Goal: Task Accomplishment & Management: Complete application form

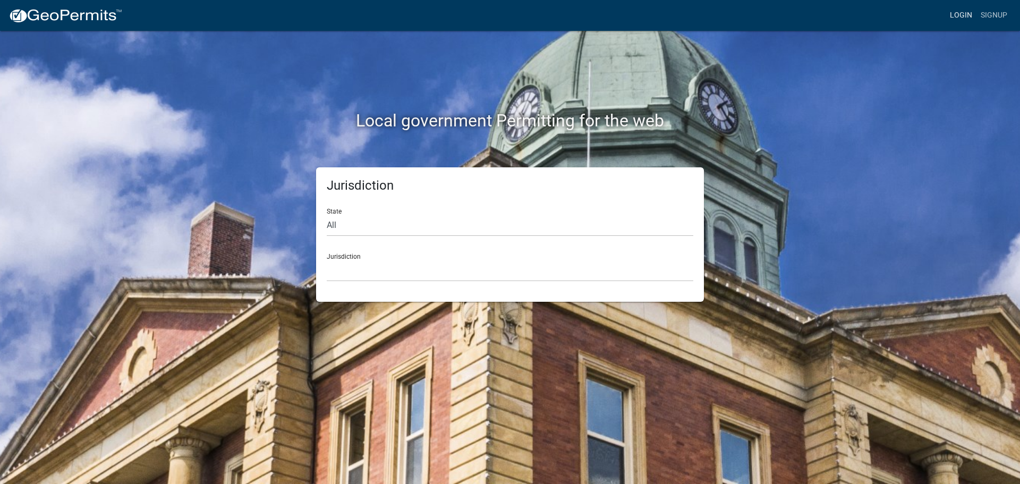
click at [958, 14] on link "Login" at bounding box center [961, 15] width 31 height 20
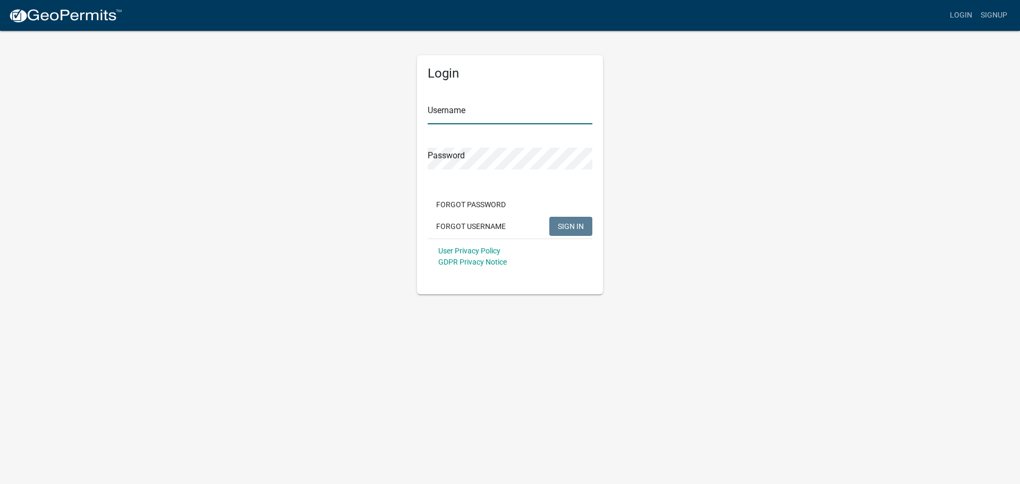
type input "Maverick.[PERSON_NAME]"
click at [559, 226] on span "SIGN IN" at bounding box center [571, 226] width 26 height 9
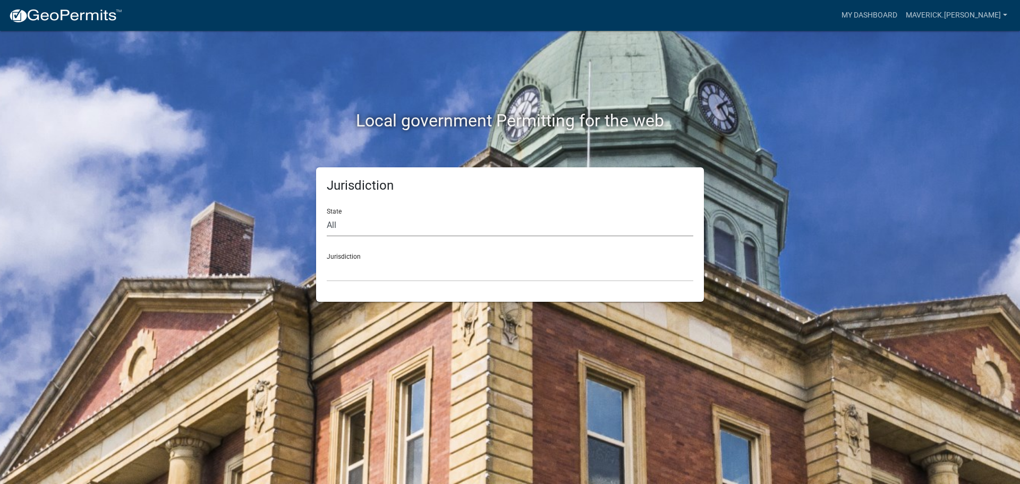
click at [365, 220] on select "All [US_STATE] [US_STATE] [US_STATE] [US_STATE] [US_STATE] [US_STATE] [US_STATE…" at bounding box center [510, 226] width 367 height 22
select select "[US_STATE]"
click at [327, 215] on select "All [US_STATE] [US_STATE] [US_STATE] [US_STATE] [US_STATE] [US_STATE] [US_STATE…" at bounding box center [510, 226] width 367 height 22
click at [349, 274] on select "[GEOGRAPHIC_DATA], [US_STATE] [GEOGRAPHIC_DATA], [US_STATE] [GEOGRAPHIC_DATA], …" at bounding box center [510, 271] width 367 height 22
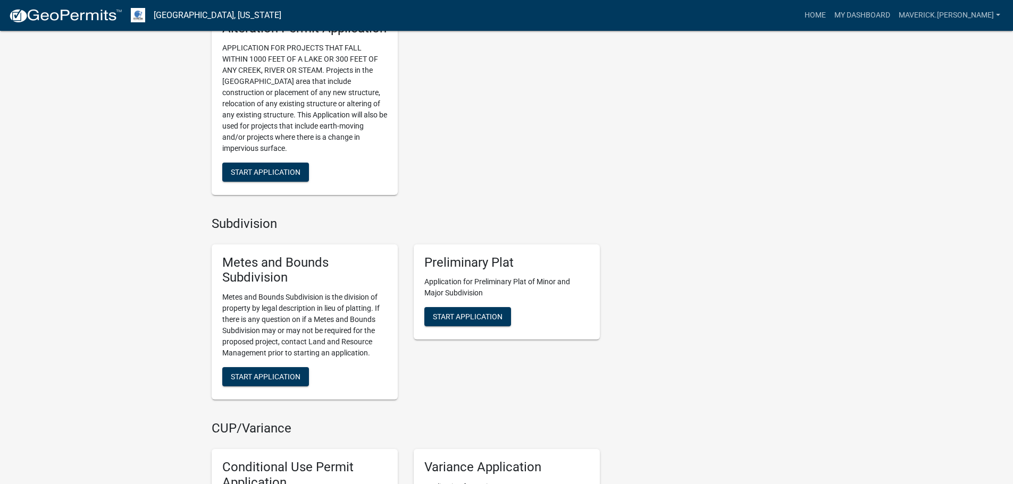
scroll to position [1010, 0]
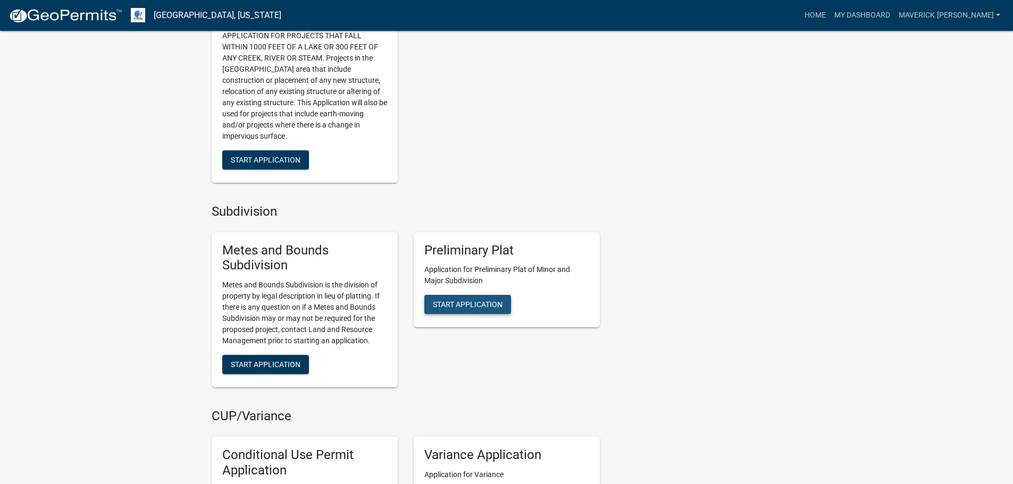
click at [478, 309] on span "Start Application" at bounding box center [468, 304] width 70 height 9
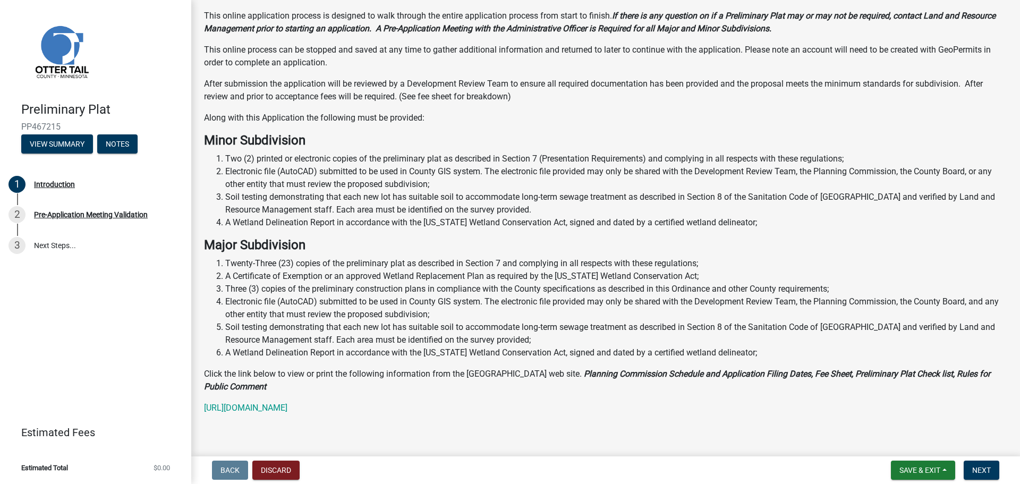
scroll to position [155, 0]
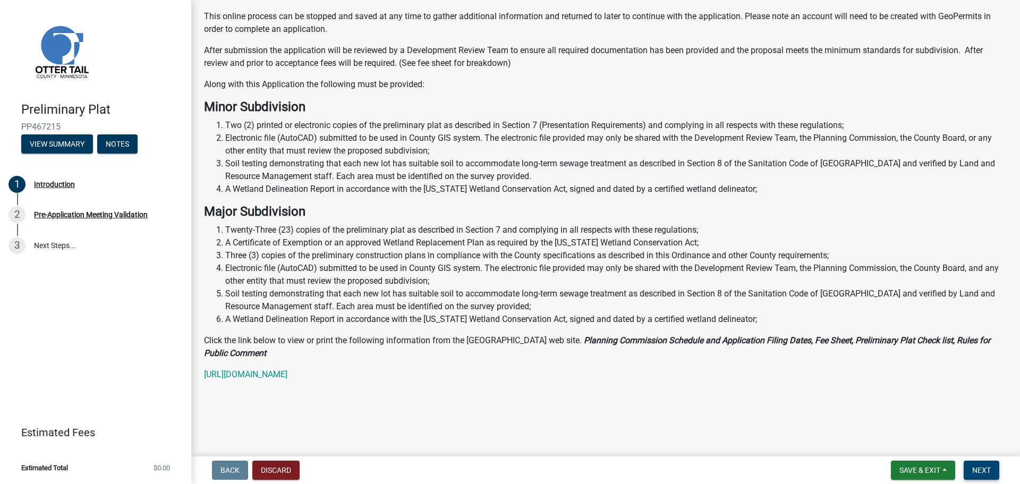
click at [972, 469] on button "Next" at bounding box center [982, 470] width 36 height 19
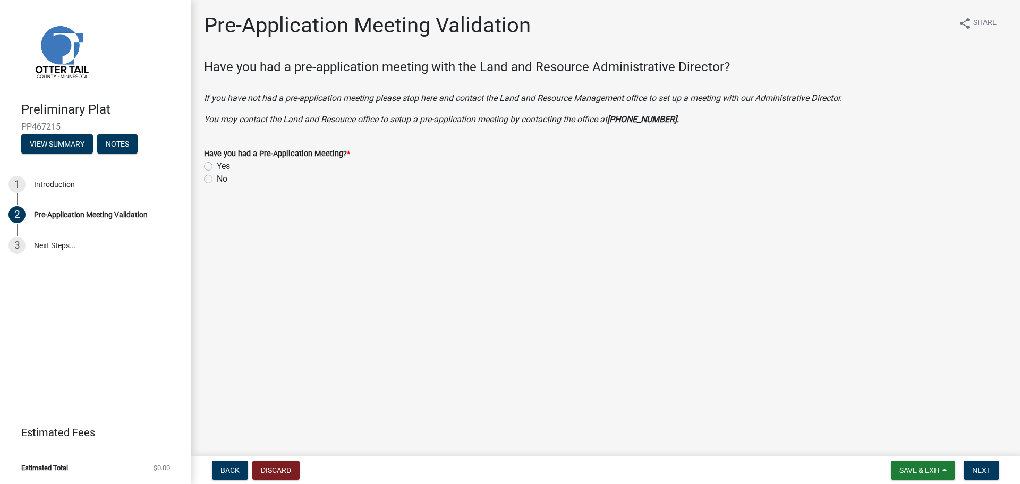
click at [217, 165] on label "Yes" at bounding box center [223, 166] width 13 height 13
click at [217, 165] on input "Yes" at bounding box center [220, 163] width 7 height 7
radio input "true"
click at [981, 470] on span "Next" at bounding box center [982, 470] width 19 height 9
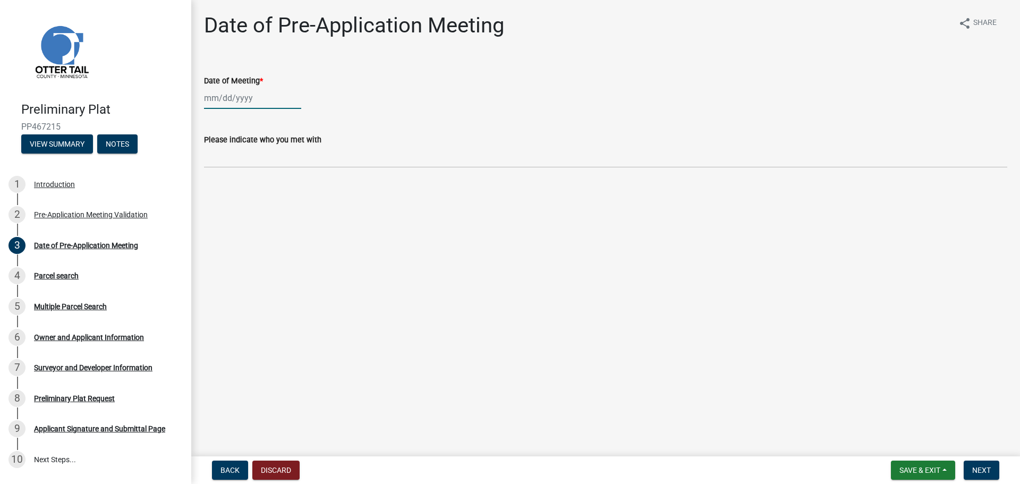
click at [233, 99] on div at bounding box center [252, 98] width 97 height 22
select select "8"
select select "2025"
click at [236, 121] on select "Jan Feb Mar Apr May Jun [DATE] Aug Sep Oct Nov Dec" at bounding box center [246, 121] width 43 height 16
select select "7"
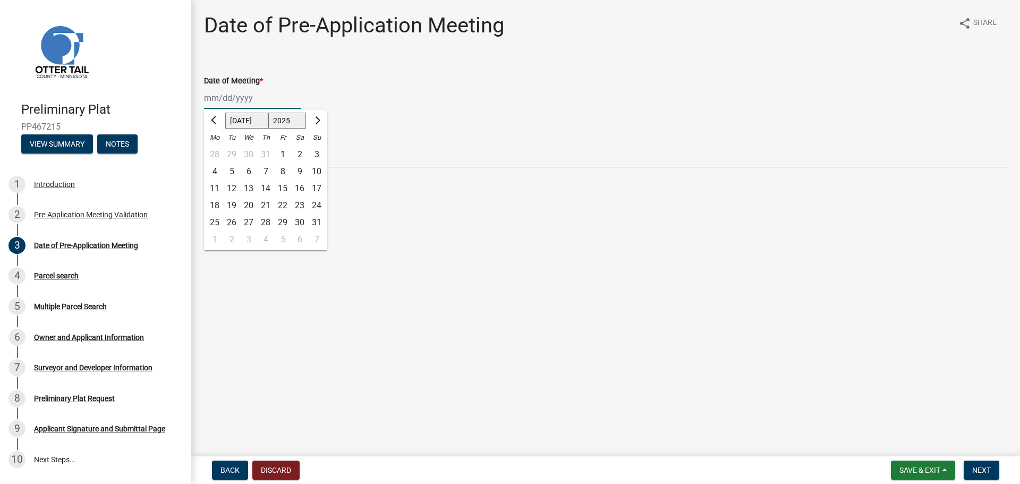
click at [225, 113] on select "Jan Feb Mar Apr May Jun [DATE] Aug Sep Oct Nov Dec" at bounding box center [246, 121] width 43 height 16
click at [284, 203] on div "25" at bounding box center [282, 205] width 17 height 17
type input "[DATE]"
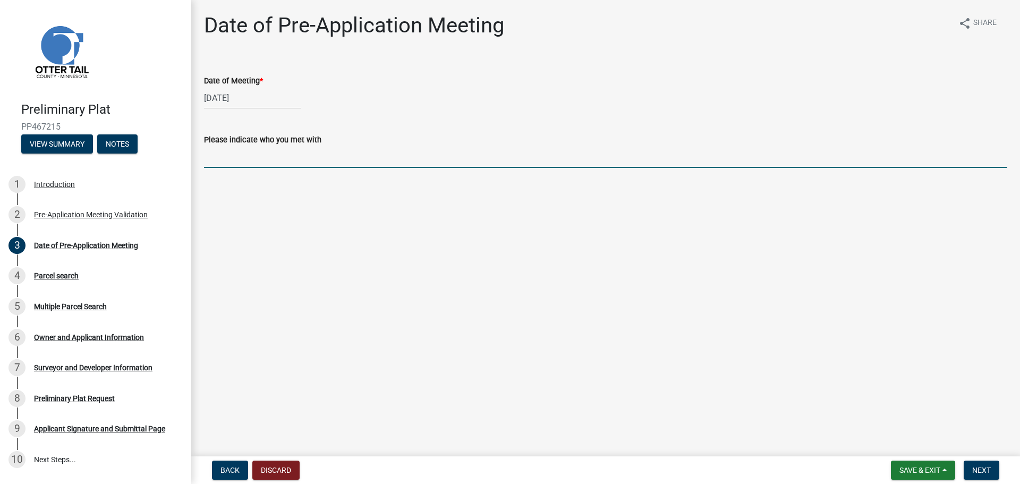
click at [237, 159] on input "Please indicate who you met with" at bounding box center [606, 157] width 804 height 22
type input "[PERSON_NAME]"
click at [982, 467] on span "Next" at bounding box center [982, 470] width 19 height 9
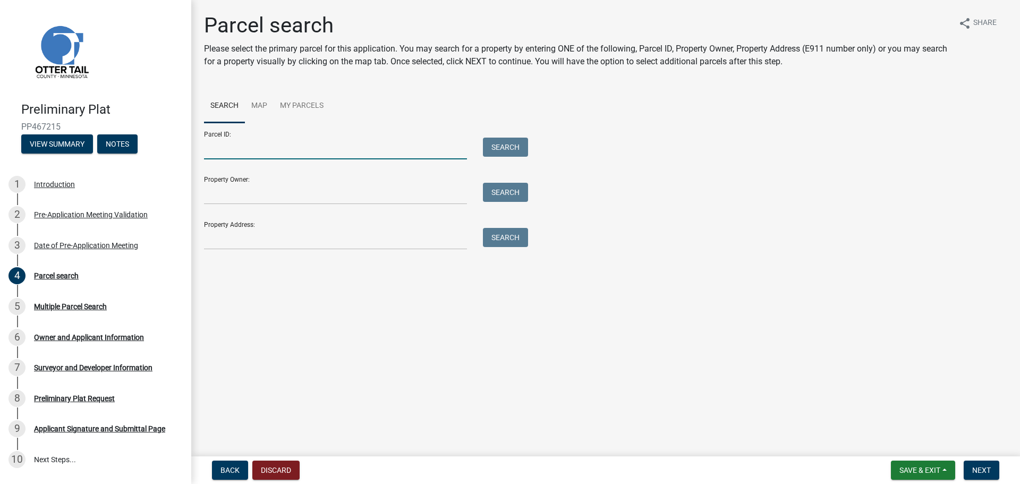
click at [268, 147] on input "Parcel ID:" at bounding box center [335, 149] width 263 height 22
paste input "12000310211002"
type input "12000310211002"
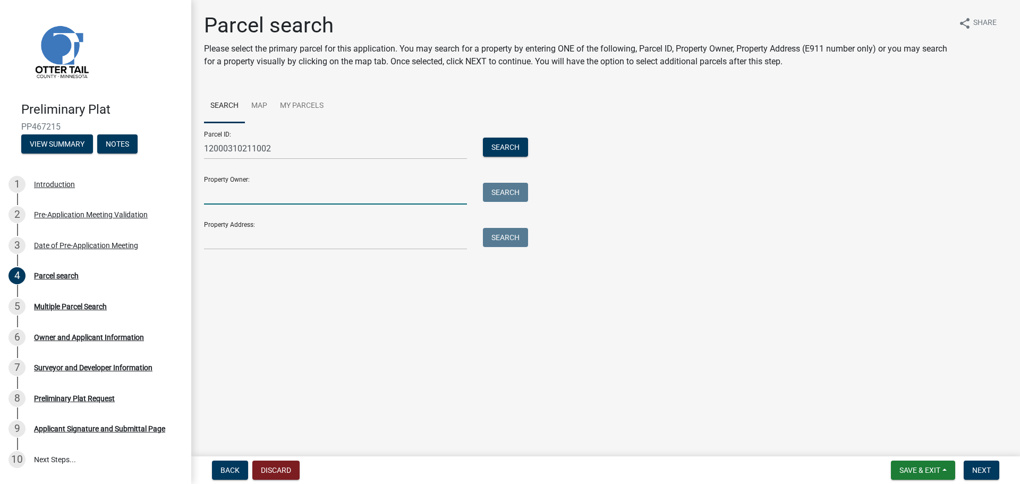
click at [276, 186] on input "Property Owner:" at bounding box center [335, 194] width 263 height 22
paste input "12000310211003"
type input "12000310211003"
click at [495, 142] on button "Search" at bounding box center [505, 147] width 45 height 19
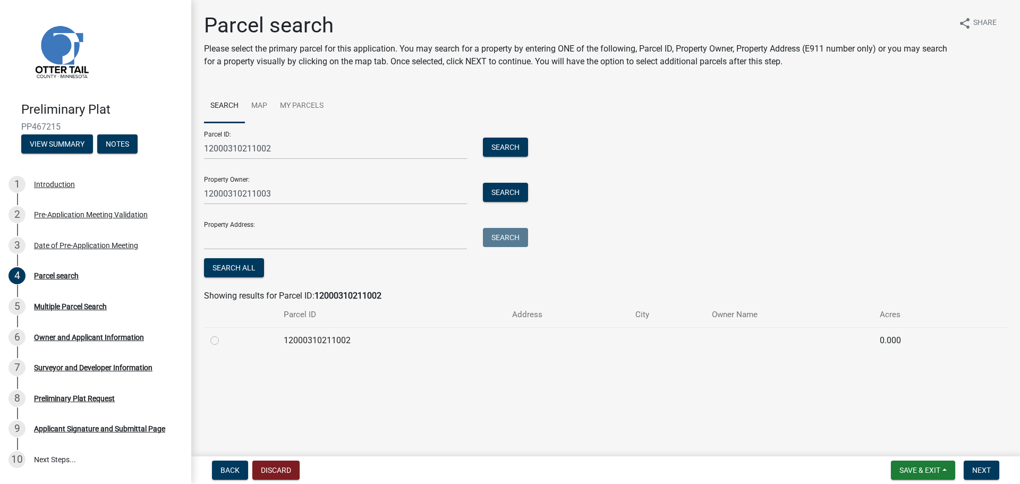
click at [223, 334] on label at bounding box center [223, 334] width 0 height 0
click at [223, 341] on input "radio" at bounding box center [226, 337] width 7 height 7
radio input "true"
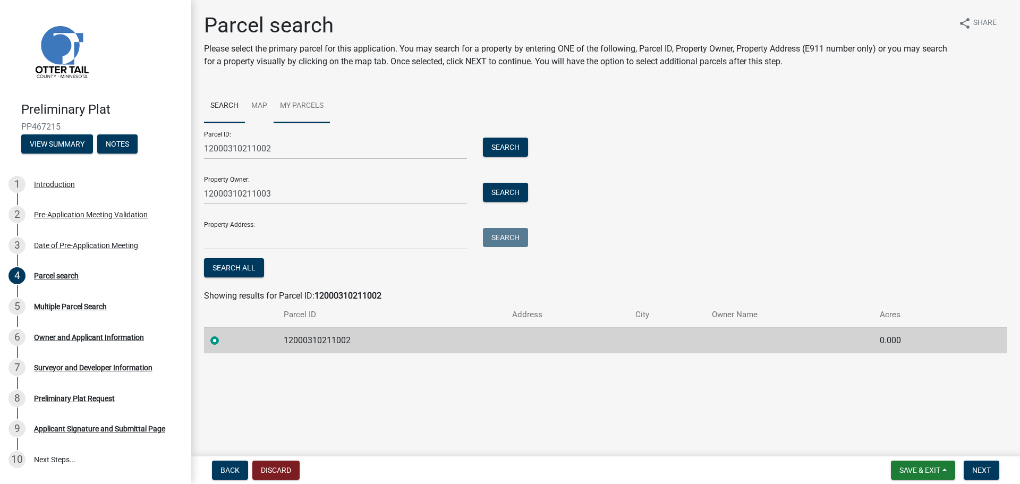
click at [298, 103] on link "My Parcels" at bounding box center [302, 106] width 56 height 34
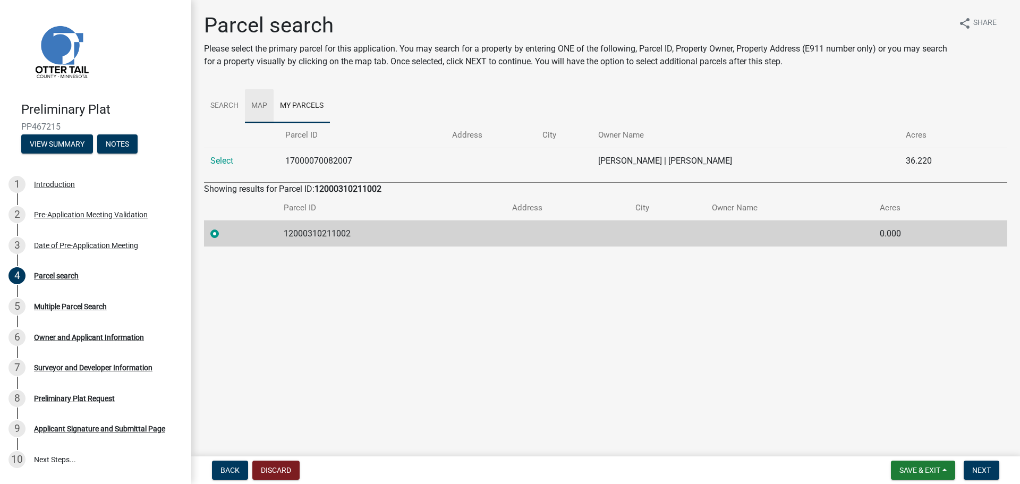
click at [260, 107] on link "Map" at bounding box center [259, 106] width 29 height 34
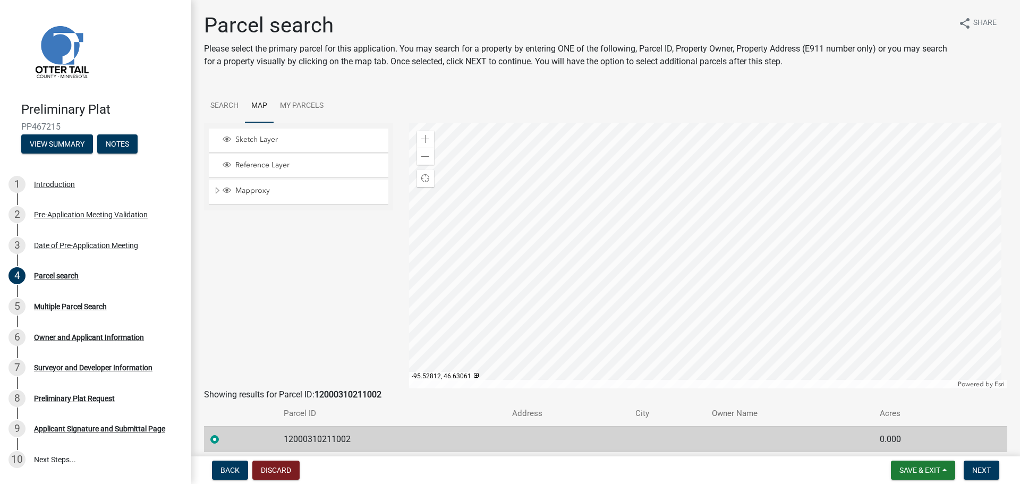
click at [724, 290] on div at bounding box center [708, 256] width 599 height 266
click at [699, 302] on div at bounding box center [708, 256] width 599 height 266
click at [656, 315] on div at bounding box center [708, 256] width 599 height 266
click at [975, 467] on span "Next" at bounding box center [982, 470] width 19 height 9
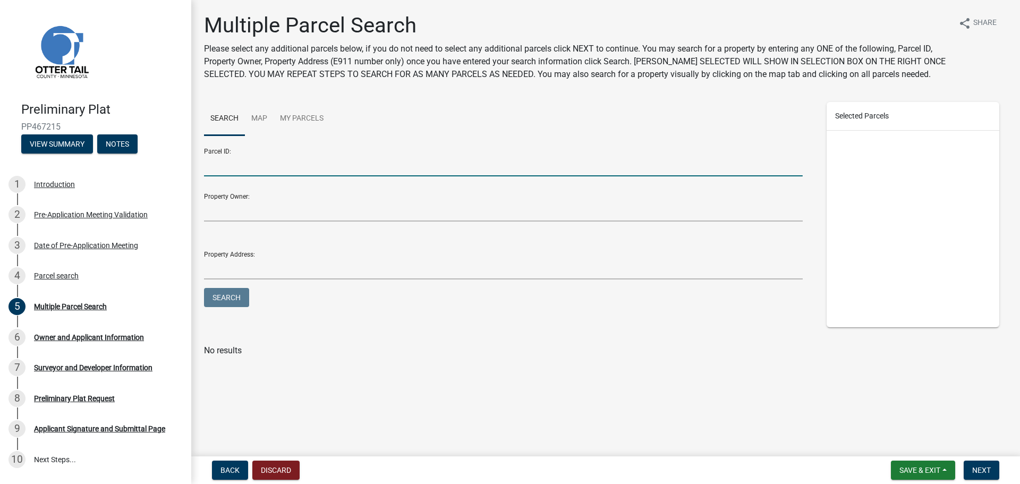
click at [236, 164] on input "Parcel ID:" at bounding box center [503, 166] width 599 height 22
click at [271, 167] on input "Parcel ID:" at bounding box center [503, 166] width 599 height 22
paste input "12000310211003"
type input "12000310211003"
click at [233, 297] on button "Search" at bounding box center [226, 297] width 45 height 19
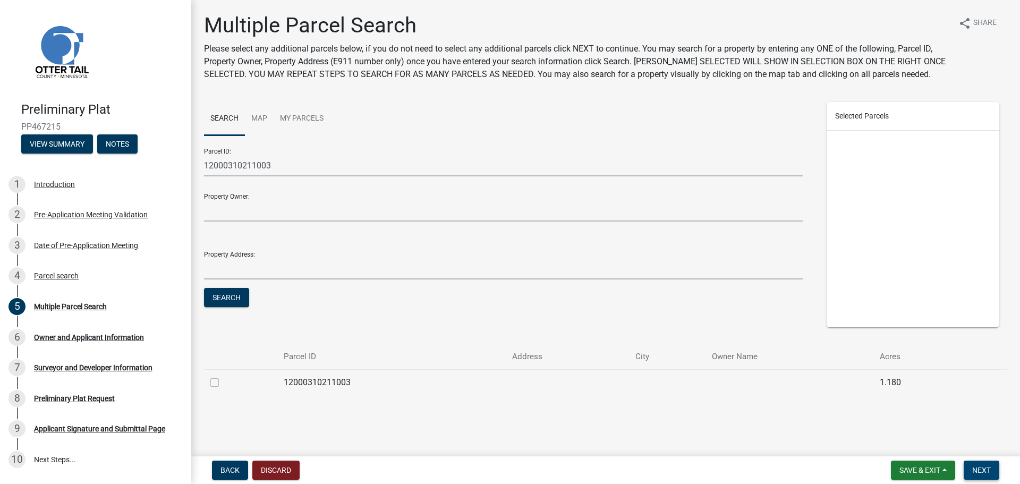
click at [984, 469] on span "Next" at bounding box center [982, 470] width 19 height 9
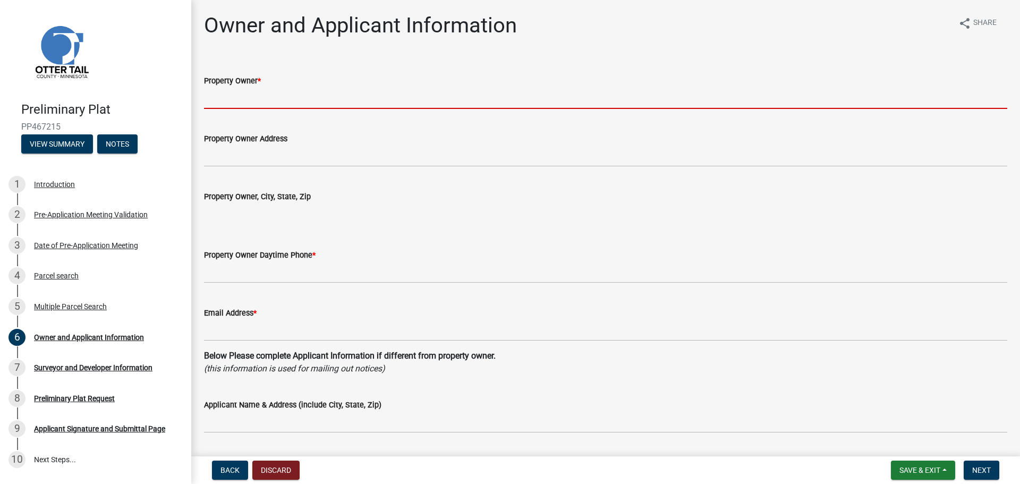
click at [247, 101] on input "Property Owner *" at bounding box center [606, 98] width 804 height 22
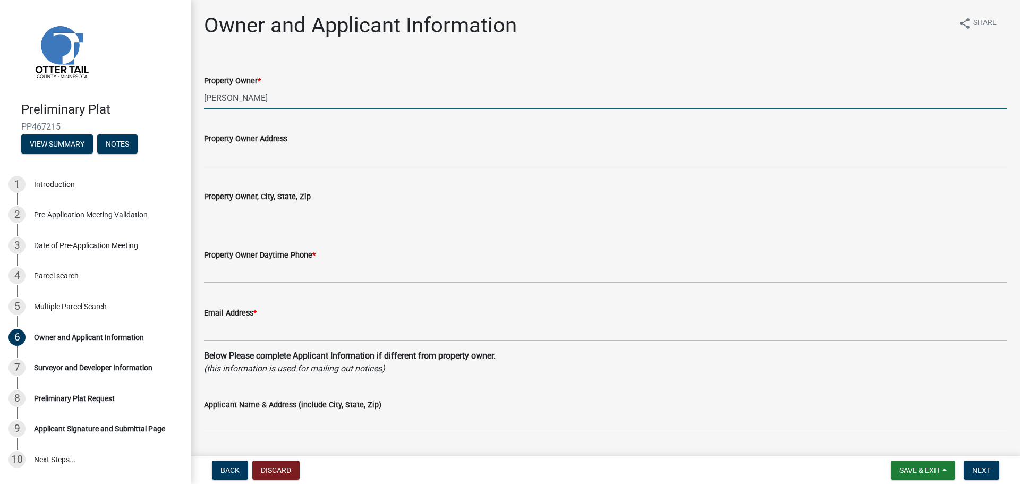
type input "[PERSON_NAME]"
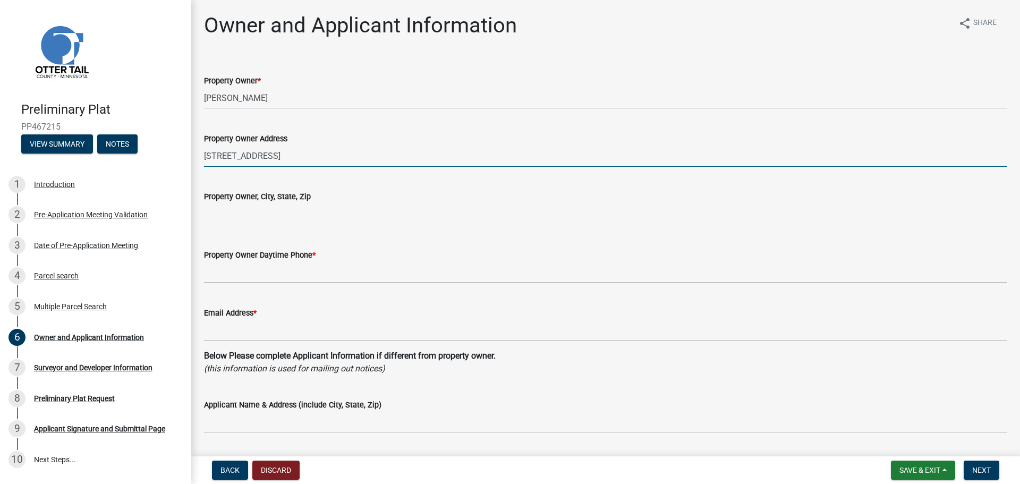
type input "[STREET_ADDRESS]"
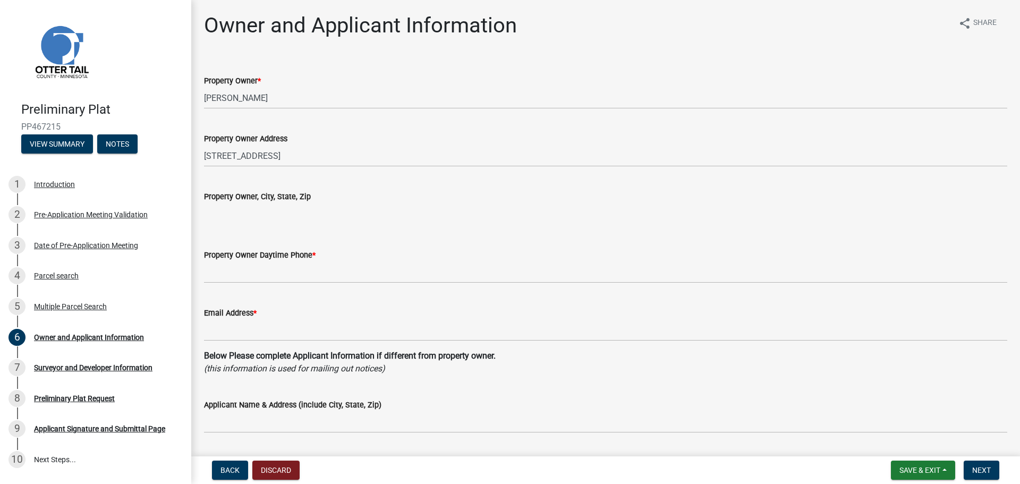
click at [247, 215] on input "Property Owner, City, State, Zip" at bounding box center [606, 213] width 804 height 21
click at [290, 215] on input "Property Owner, City, State, Zip" at bounding box center [606, 213] width 804 height 21
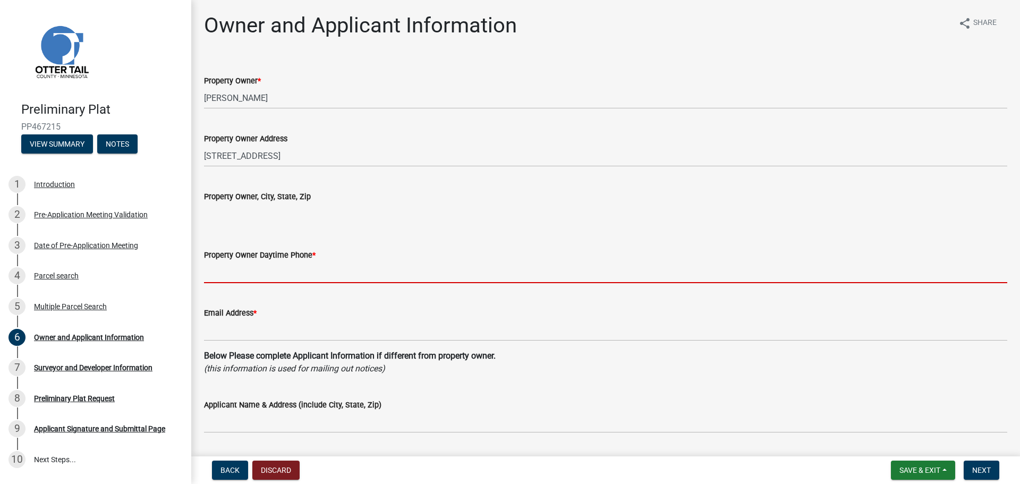
click at [249, 280] on input "Property Owner Daytime Phone *" at bounding box center [606, 273] width 804 height 22
click at [248, 271] on input "Property Owner Daytime Phone *" at bounding box center [606, 273] width 804 height 22
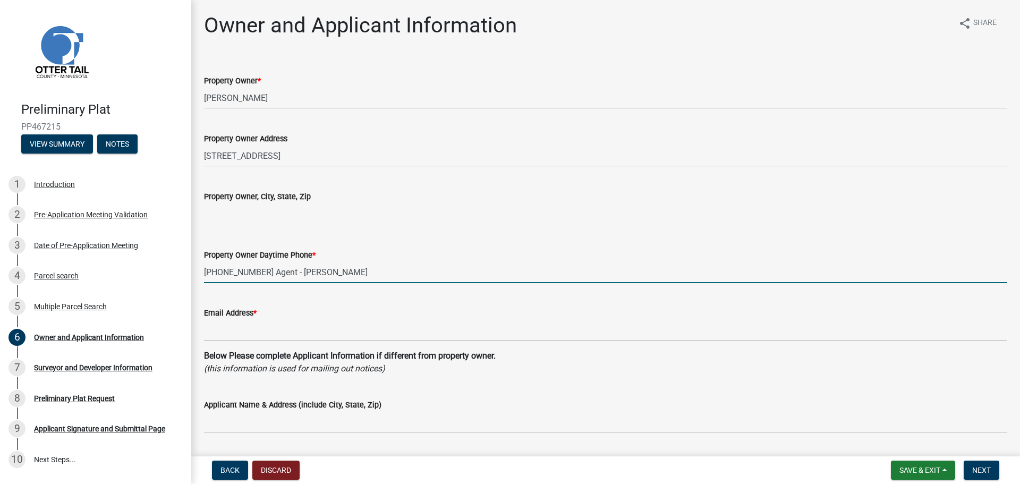
type input "[PHONE_NUMBER] Agent - [PERSON_NAME]"
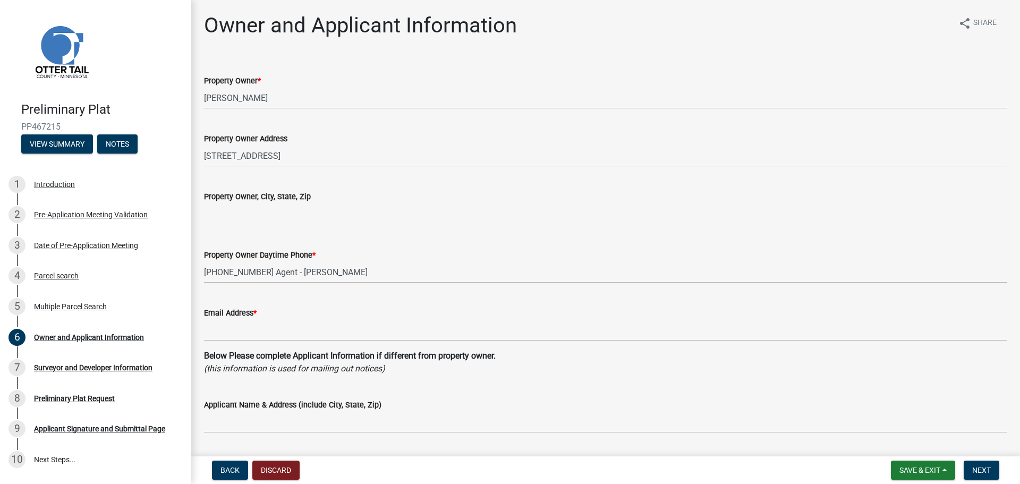
click at [277, 218] on input "Property Owner, City, State, Zip" at bounding box center [606, 213] width 804 height 21
click at [268, 215] on input "Property Owner, City, State, Zip" at bounding box center [606, 213] width 804 height 21
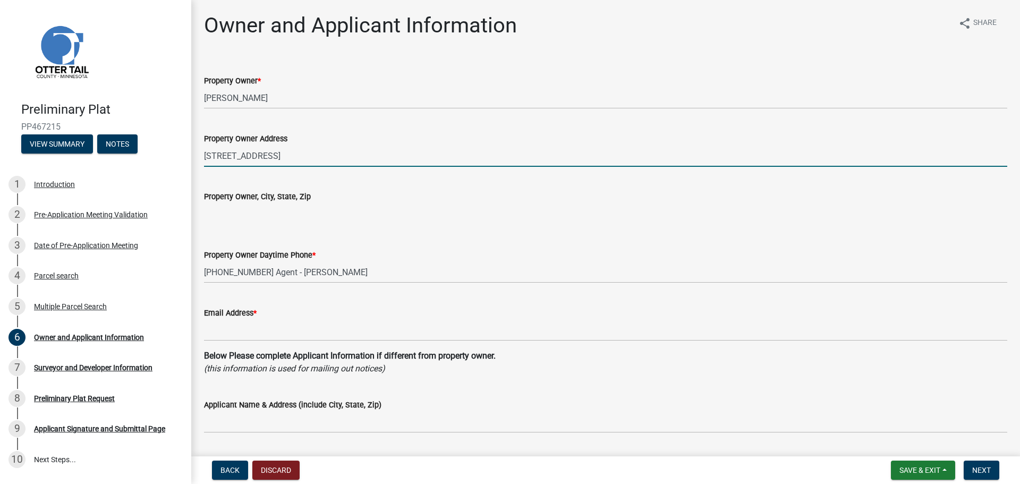
click at [313, 155] on input "[STREET_ADDRESS]" at bounding box center [606, 156] width 804 height 22
type input "[STREET_ADDRESS][PERSON_NAME]"
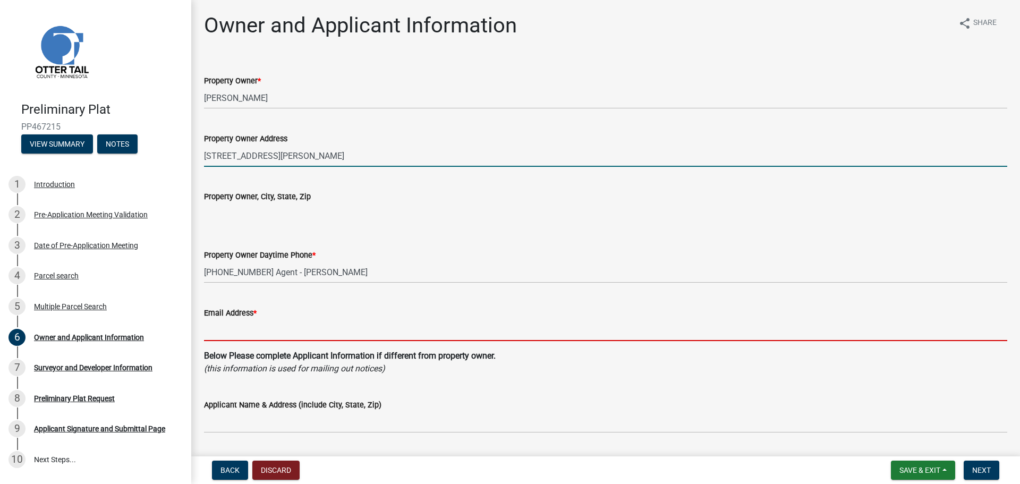
click at [256, 330] on input "Email Address *" at bounding box center [606, 330] width 804 height 22
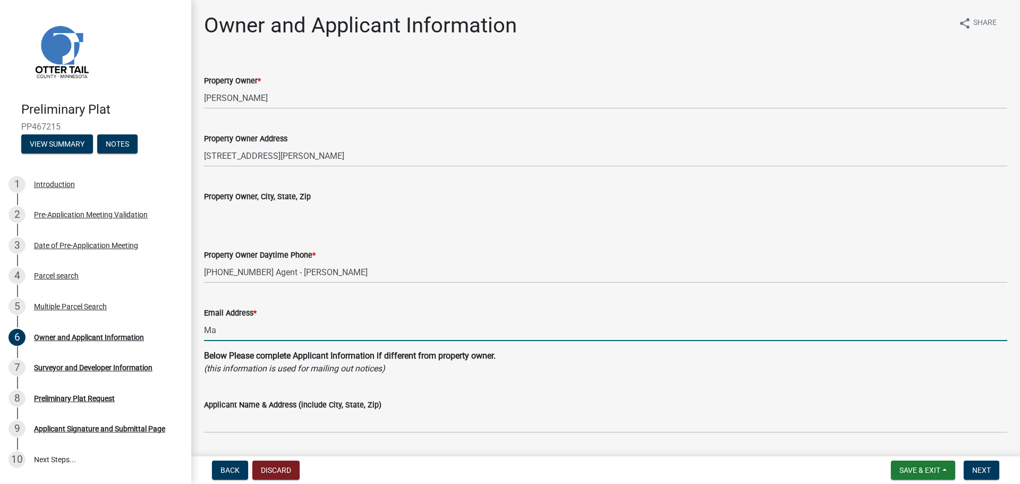
type input "M"
type input "[EMAIL_ADDRESS][PERSON_NAME][DOMAIN_NAME]"
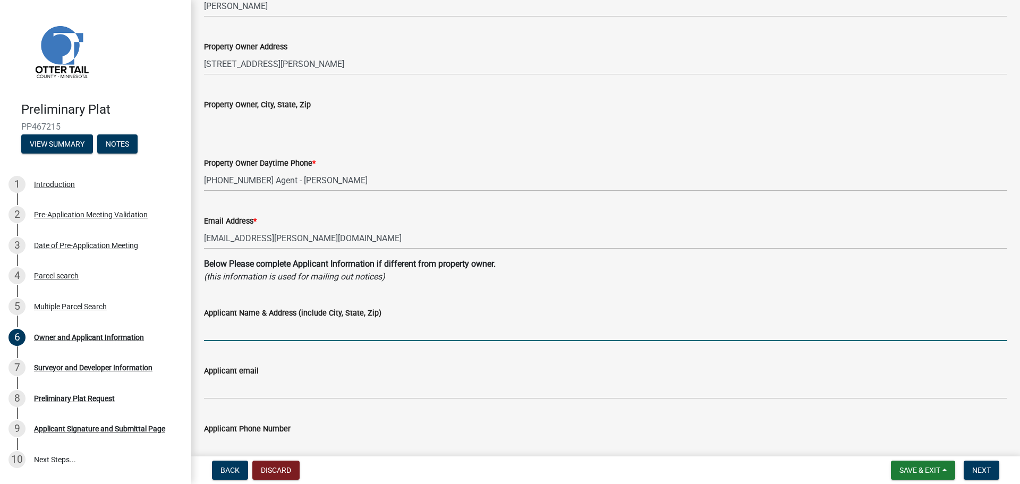
scroll to position [106, 0]
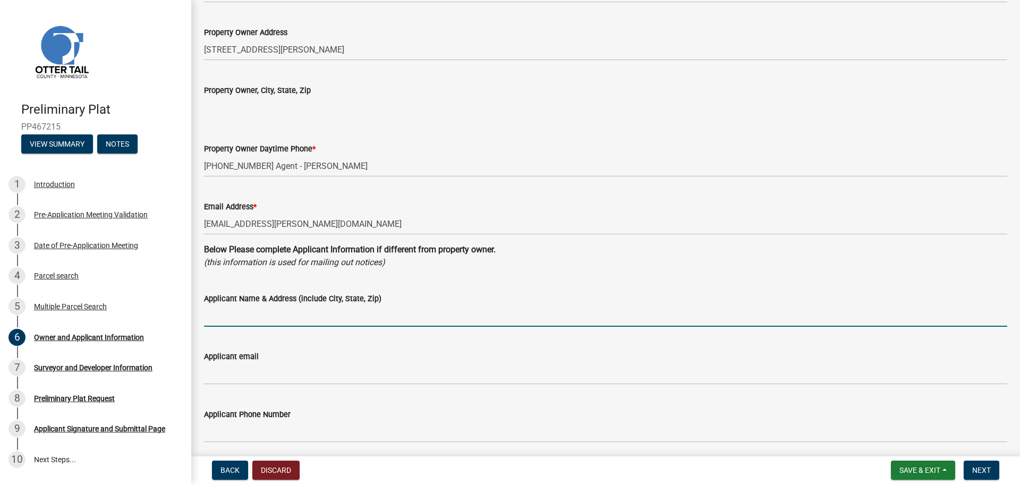
click at [254, 319] on input "Applicant Name & Address (include City, State, Zip)" at bounding box center [606, 316] width 804 height 22
type input "[PERSON_NAME]"
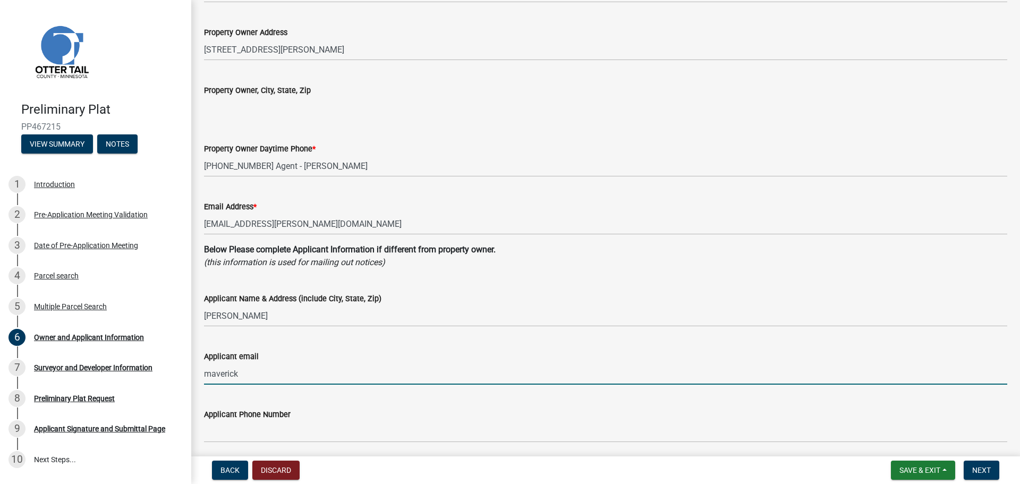
type input "maverick"
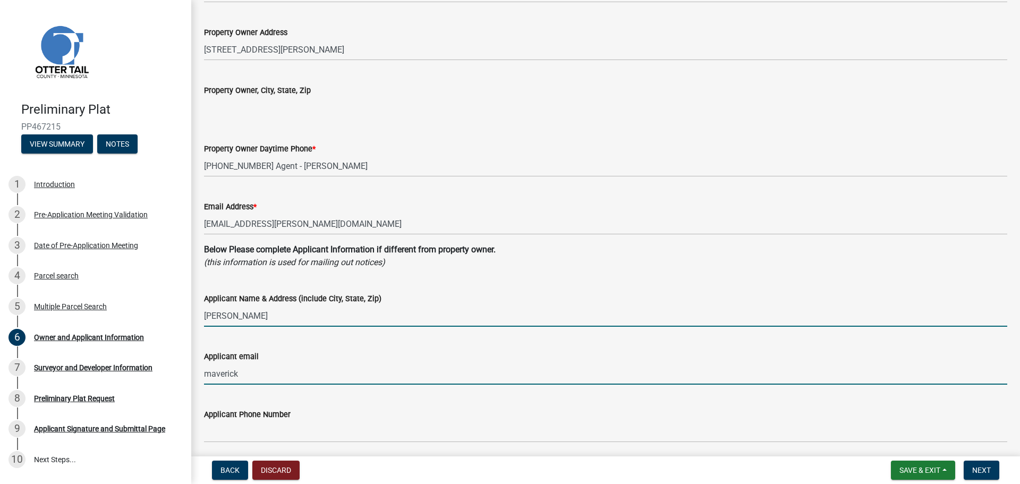
click at [281, 319] on input "[PERSON_NAME]" at bounding box center [606, 316] width 804 height 22
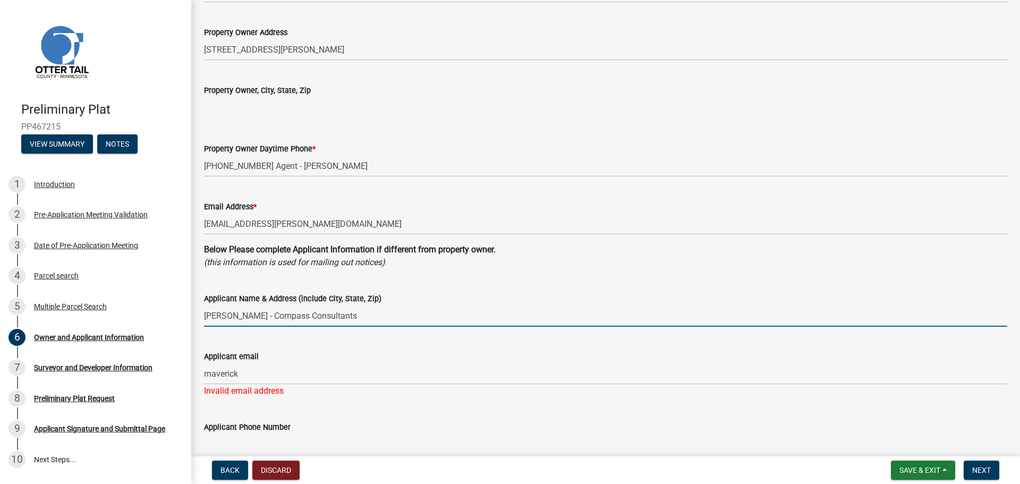
type input "[PERSON_NAME] - Compass Consultants"
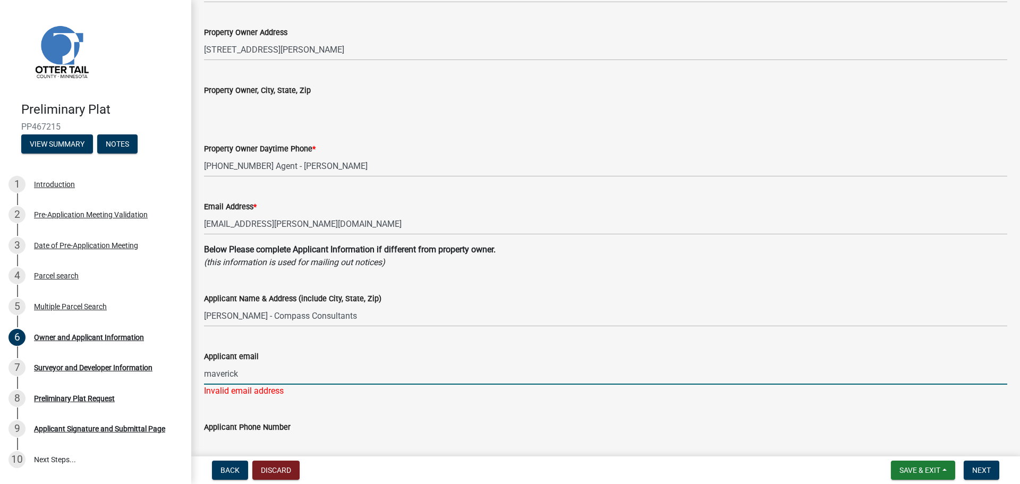
click at [259, 374] on input "maverick" at bounding box center [606, 374] width 804 height 22
type input "[EMAIL_ADDRESS][PERSON_NAME][DOMAIN_NAME]"
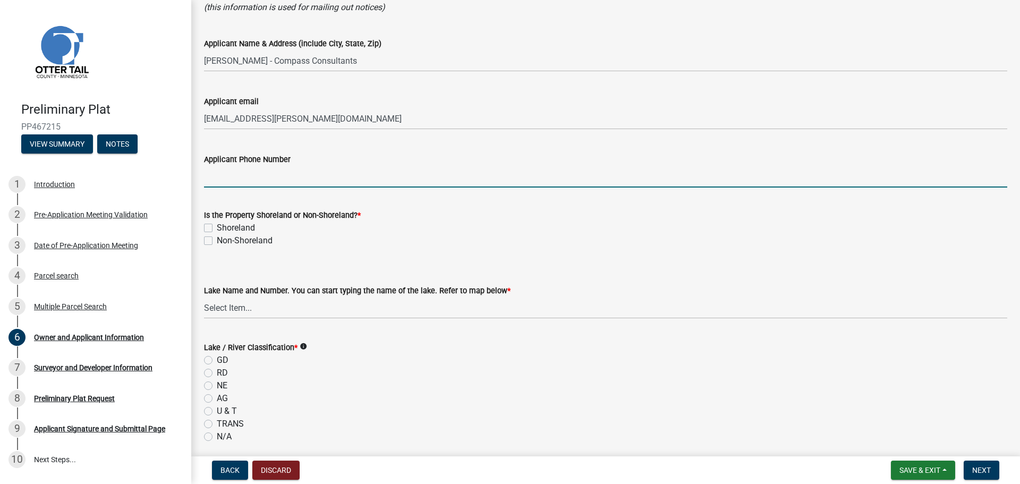
scroll to position [372, 0]
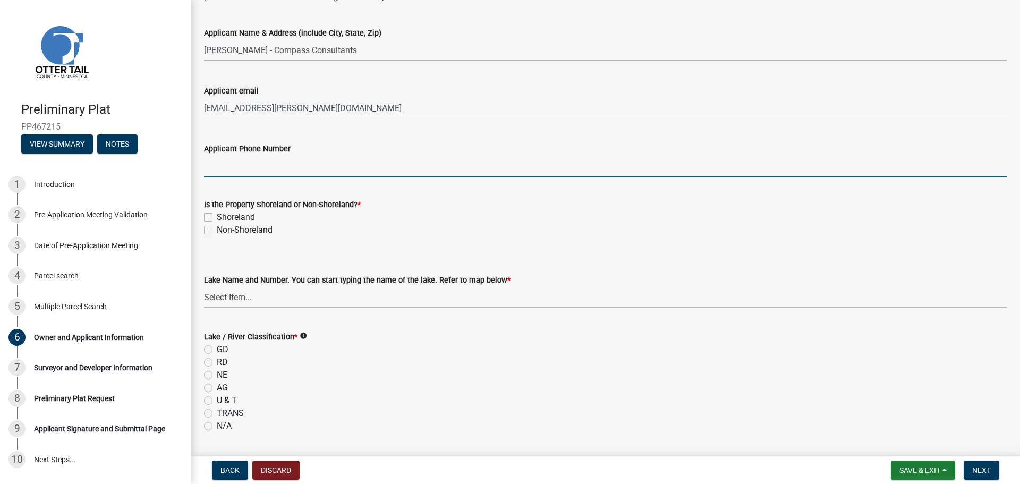
click at [247, 167] on input "Applicant Phone Number" at bounding box center [606, 166] width 804 height 22
type input "[PHONE_NUMBER]"
click at [241, 218] on label "Shoreland" at bounding box center [236, 217] width 38 height 13
click at [224, 218] on input "Shoreland" at bounding box center [220, 214] width 7 height 7
checkbox input "true"
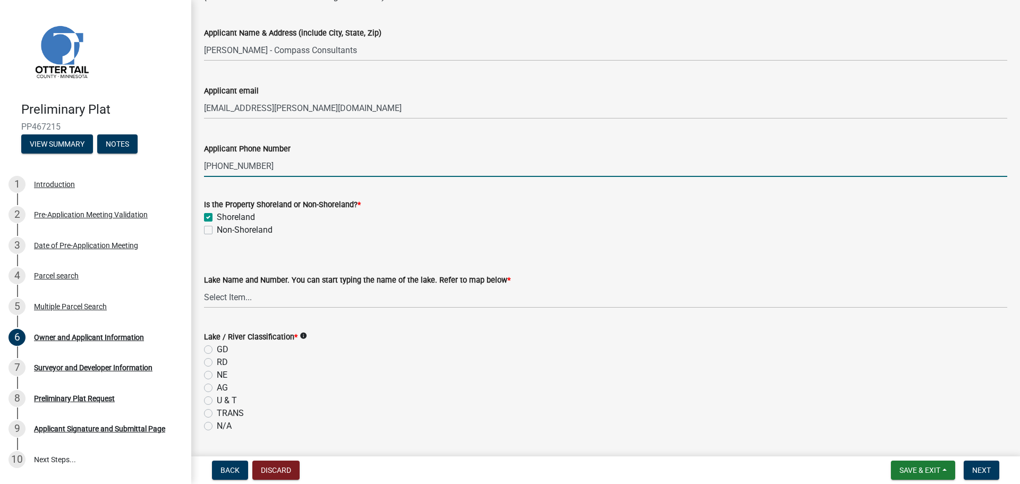
checkbox input "false"
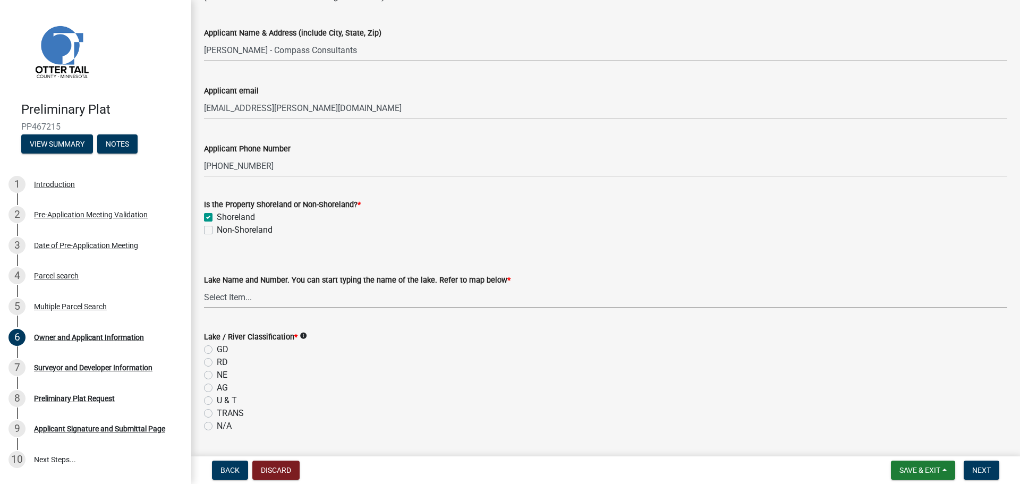
click at [255, 300] on select "Select Item... None [PERSON_NAME] 56-031 [PERSON_NAME] 56-118 [PERSON_NAME] 56-…" at bounding box center [606, 297] width 804 height 22
click at [256, 297] on select "Select Item... None [PERSON_NAME] 56-031 [PERSON_NAME] 56-118 [PERSON_NAME] 56-…" at bounding box center [606, 297] width 804 height 22
click at [204, 286] on select "Select Item... None [PERSON_NAME] 56-031 [PERSON_NAME] 56-118 [PERSON_NAME] 56-…" at bounding box center [606, 297] width 804 height 22
select select "7a383bc9-1ab3-45d1-a8e2-10abd99d8c01"
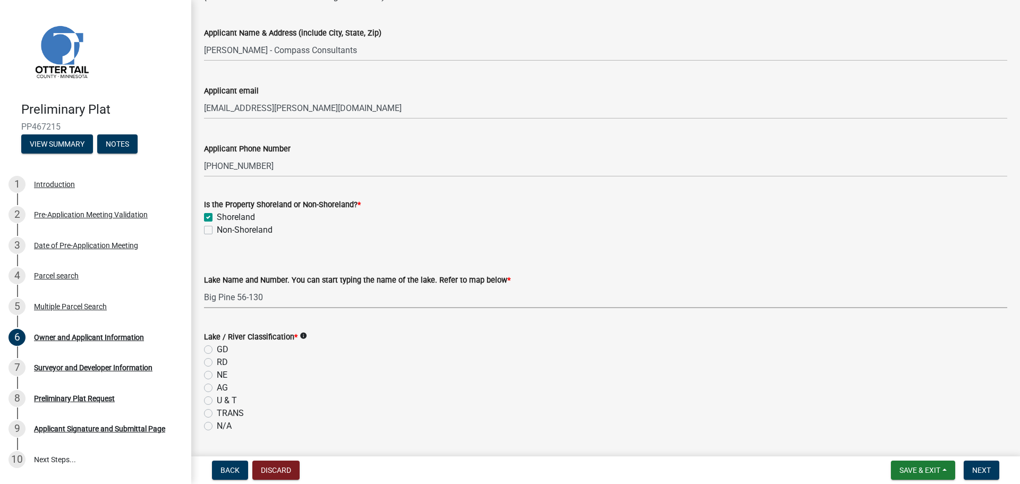
scroll to position [425, 0]
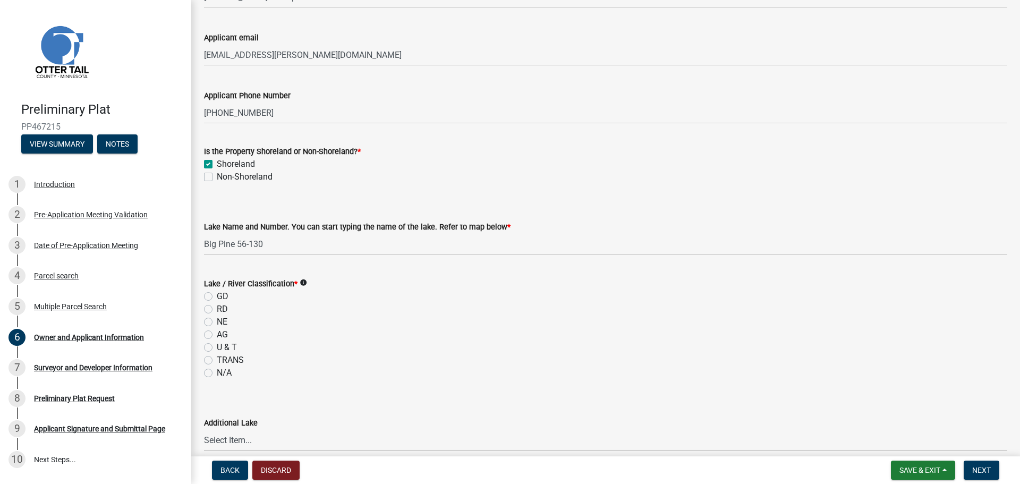
click at [217, 297] on label "GD" at bounding box center [223, 296] width 12 height 13
click at [217, 297] on input "GD" at bounding box center [220, 293] width 7 height 7
radio input "true"
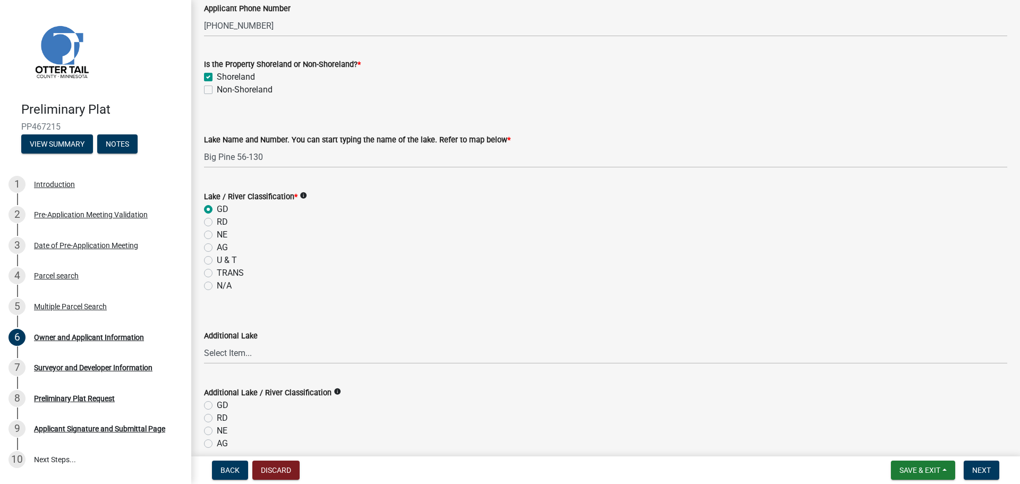
scroll to position [532, 0]
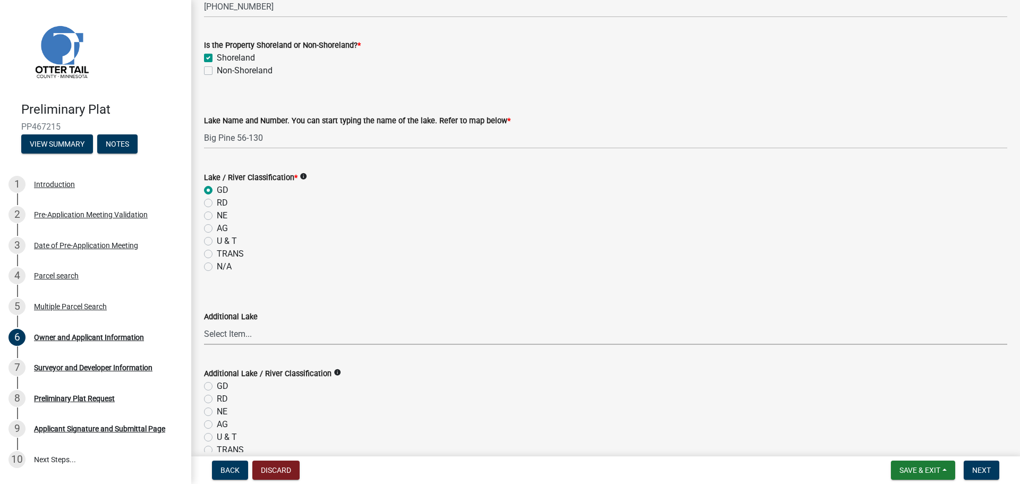
click at [232, 331] on select "Select Item... None [PERSON_NAME] 56-031 [PERSON_NAME] 56-118 [PERSON_NAME] 56-…" at bounding box center [606, 334] width 804 height 22
click at [204, 323] on select "Select Item... None [PERSON_NAME] 56-031 [PERSON_NAME] 56-118 [PERSON_NAME] 56-…" at bounding box center [606, 334] width 804 height 22
select select "4290369c-77ad-410e-b576-4d41067aef11"
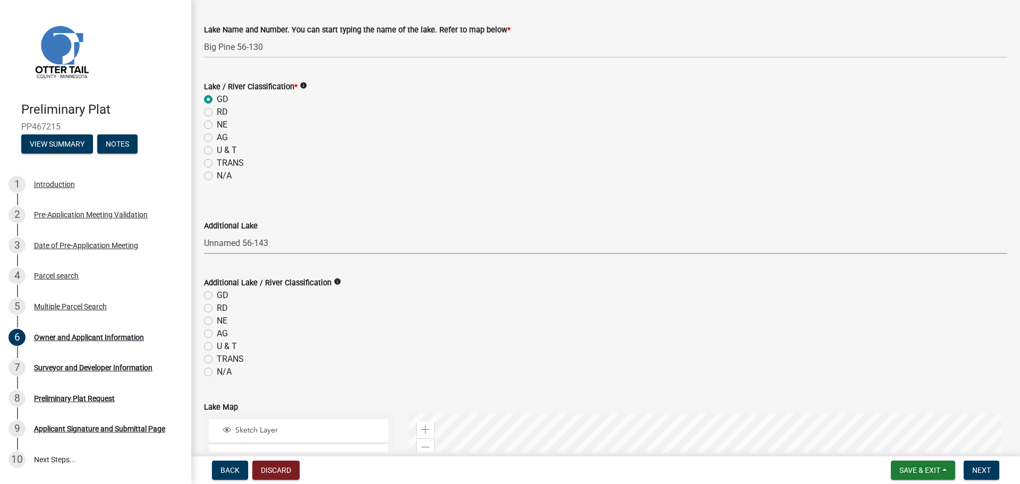
scroll to position [638, 0]
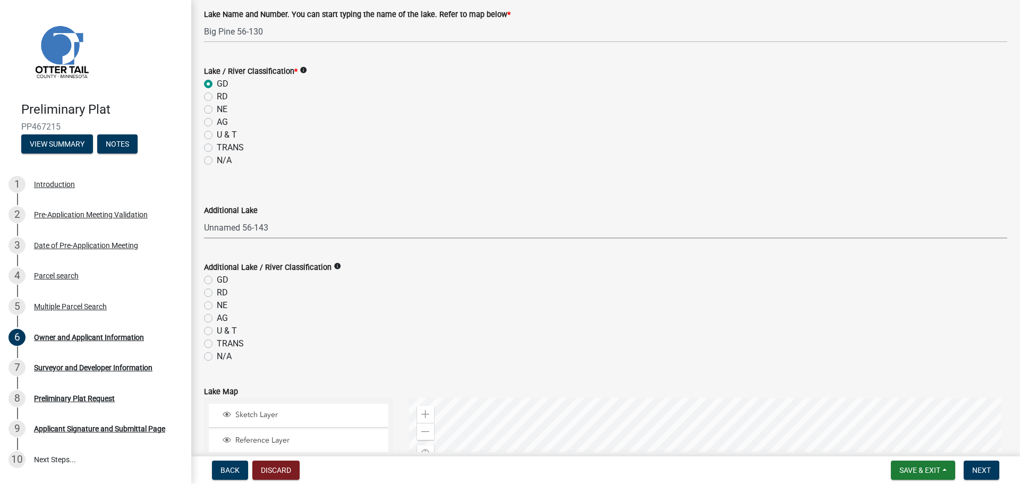
click at [217, 306] on label "NE" at bounding box center [222, 305] width 11 height 13
click at [217, 306] on input "NE" at bounding box center [220, 302] width 7 height 7
radio input "true"
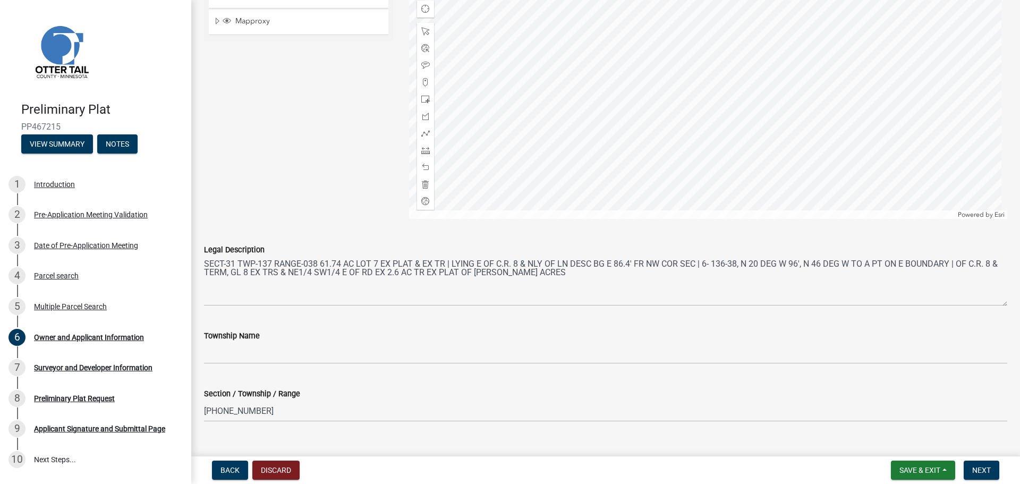
scroll to position [1102, 0]
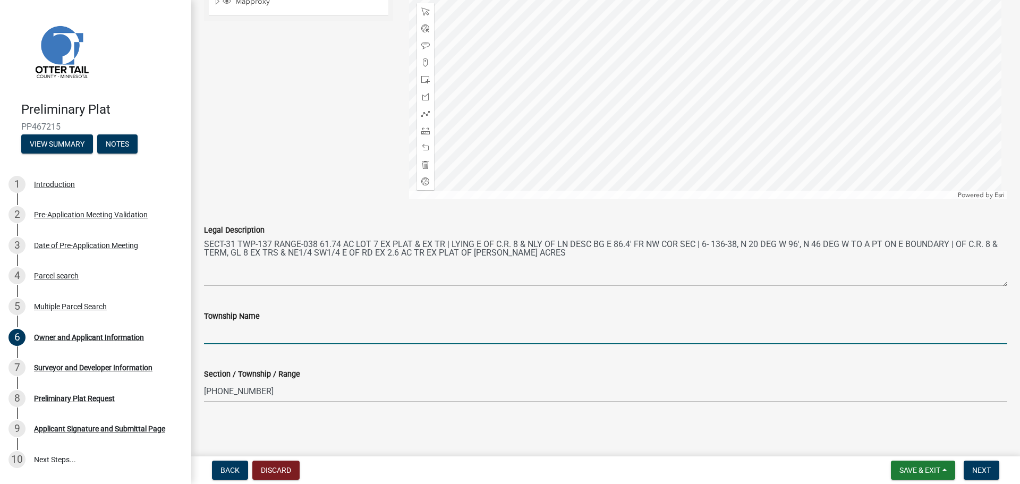
click at [237, 333] on input "Township Name" at bounding box center [606, 334] width 804 height 22
type input "[PERSON_NAME]"
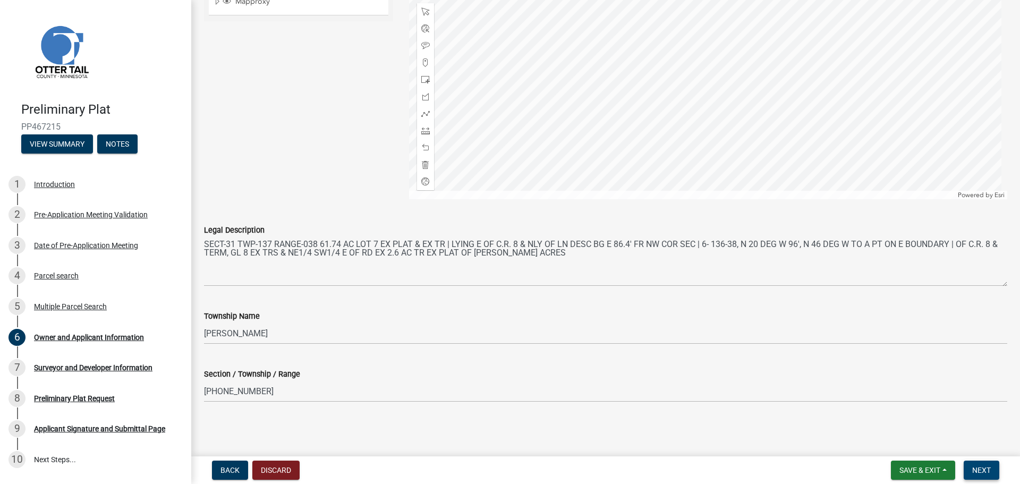
click at [976, 470] on span "Next" at bounding box center [982, 470] width 19 height 9
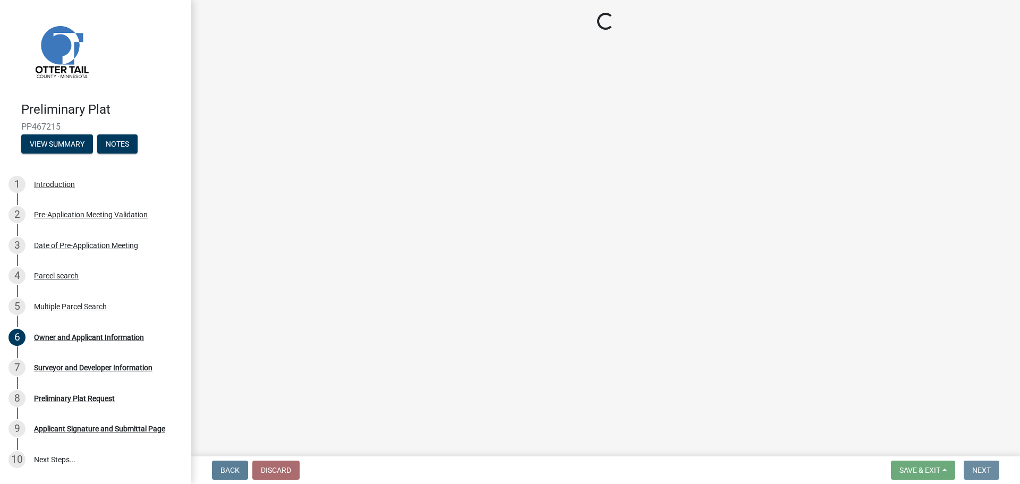
scroll to position [0, 0]
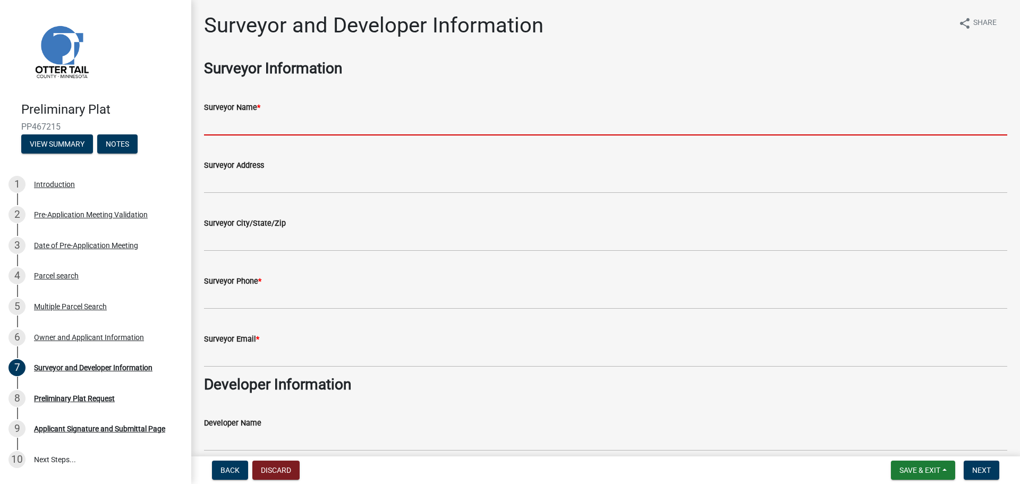
click at [237, 123] on input "Surveyor Name *" at bounding box center [606, 125] width 804 height 22
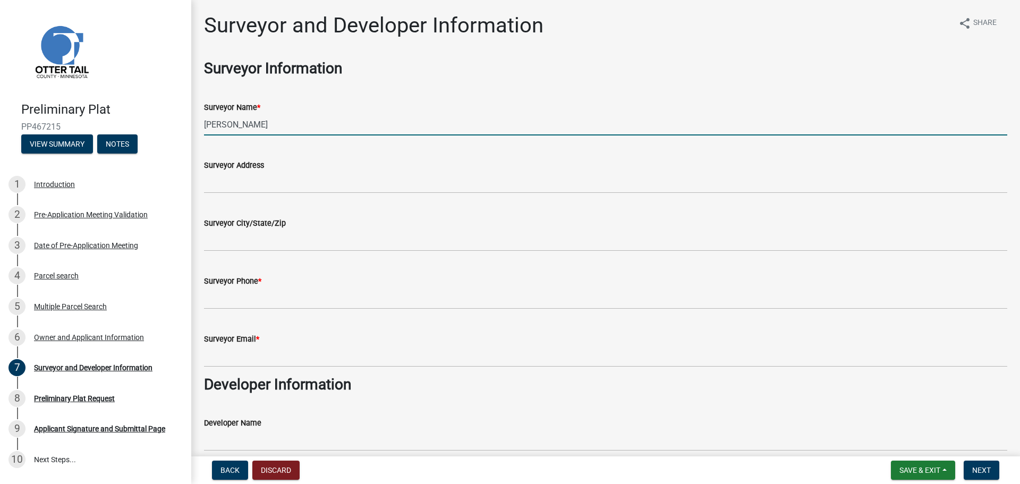
type input "[PERSON_NAME]"
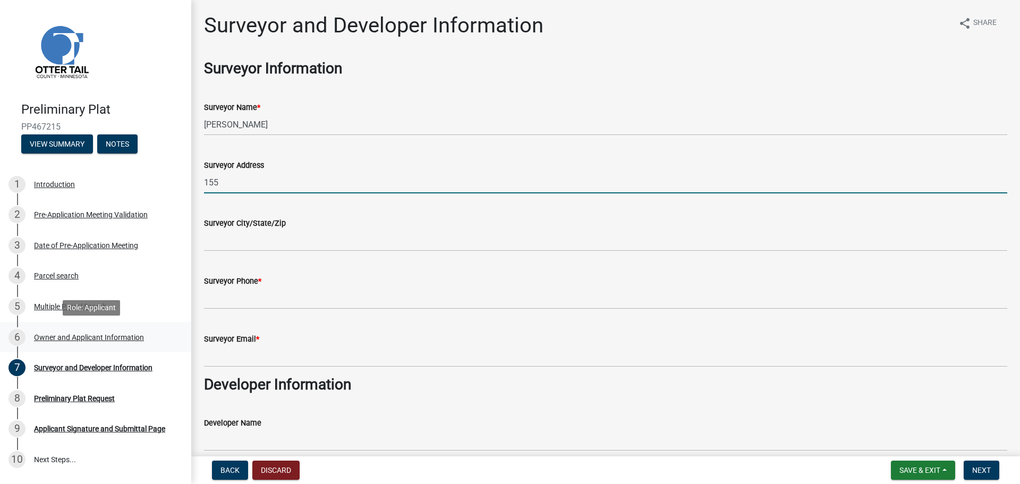
type input "155"
click at [61, 334] on div "Owner and Applicant Information" at bounding box center [89, 337] width 110 height 7
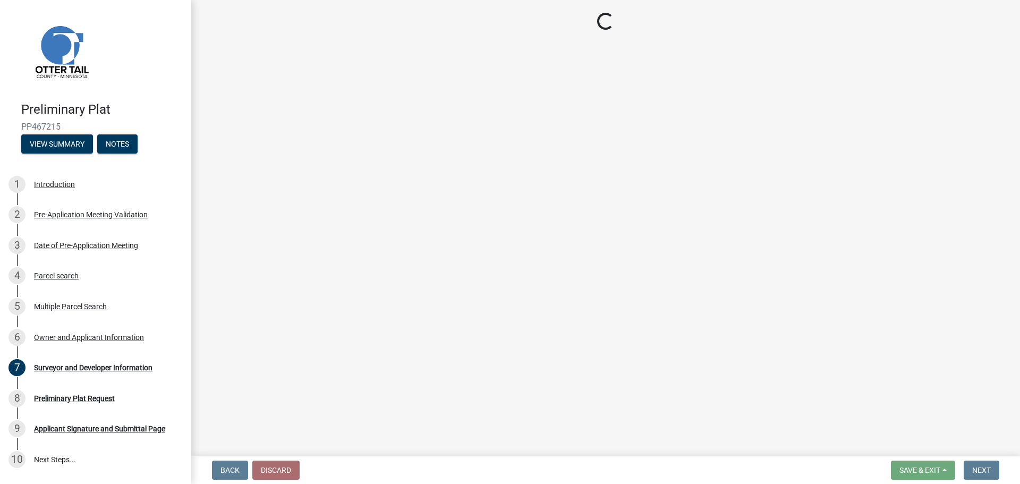
select select "7a383bc9-1ab3-45d1-a8e2-10abd99d8c01"
select select "4290369c-77ad-410e-b576-4d41067aef11"
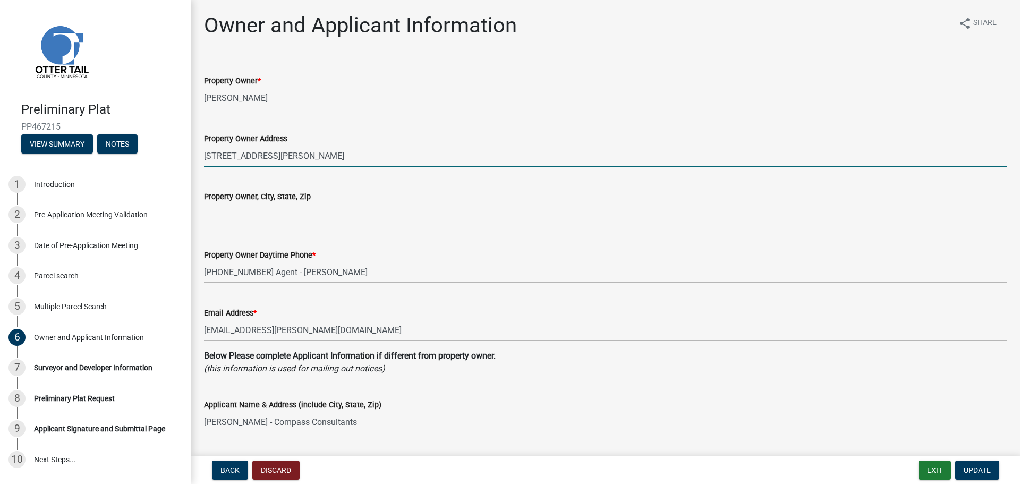
click at [214, 156] on input "[STREET_ADDRESS][PERSON_NAME]" at bounding box center [606, 156] width 804 height 22
type input "[STREET_ADDRESS][PERSON_NAME]"
click at [976, 470] on span "Update" at bounding box center [977, 470] width 27 height 9
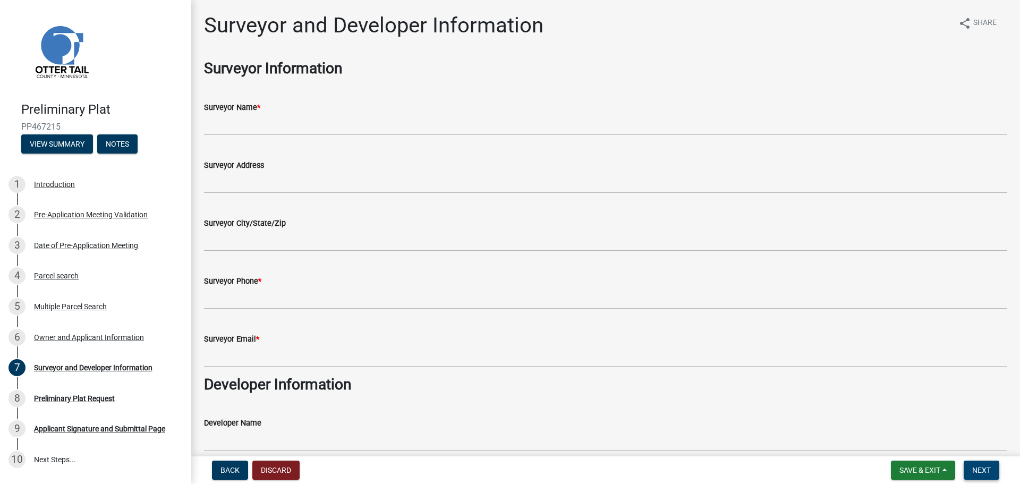
click at [984, 470] on span "Next" at bounding box center [982, 470] width 19 height 9
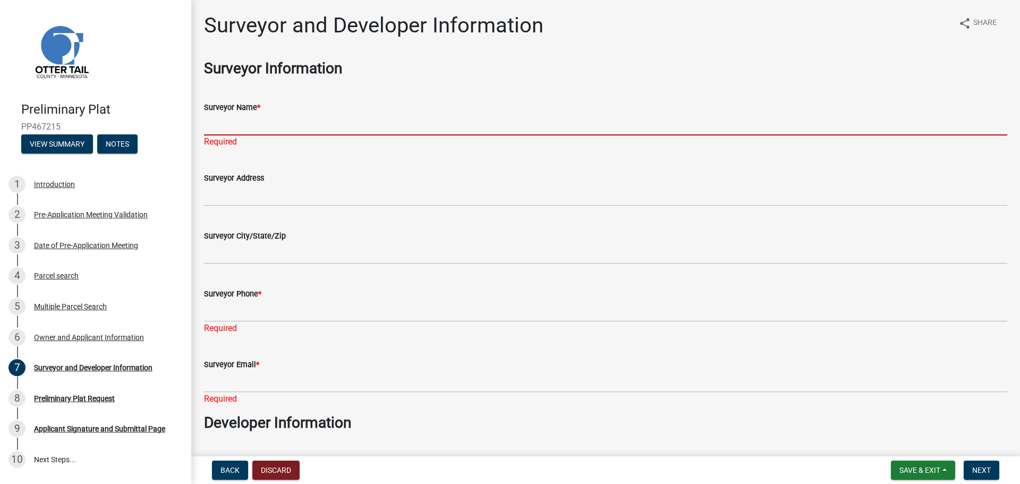
click at [319, 128] on input "Surveyor Name *" at bounding box center [606, 125] width 804 height 22
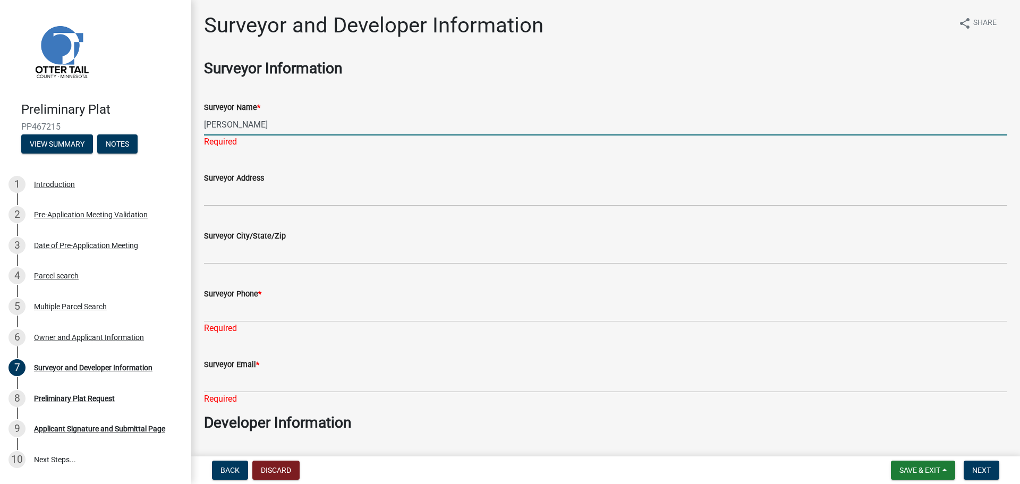
type input "[PERSON_NAME]"
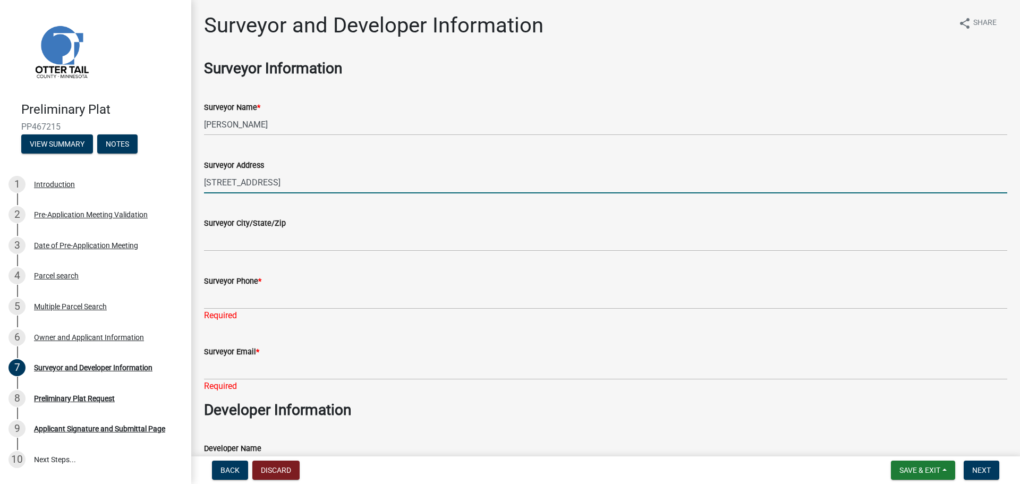
type input "[STREET_ADDRESS]"
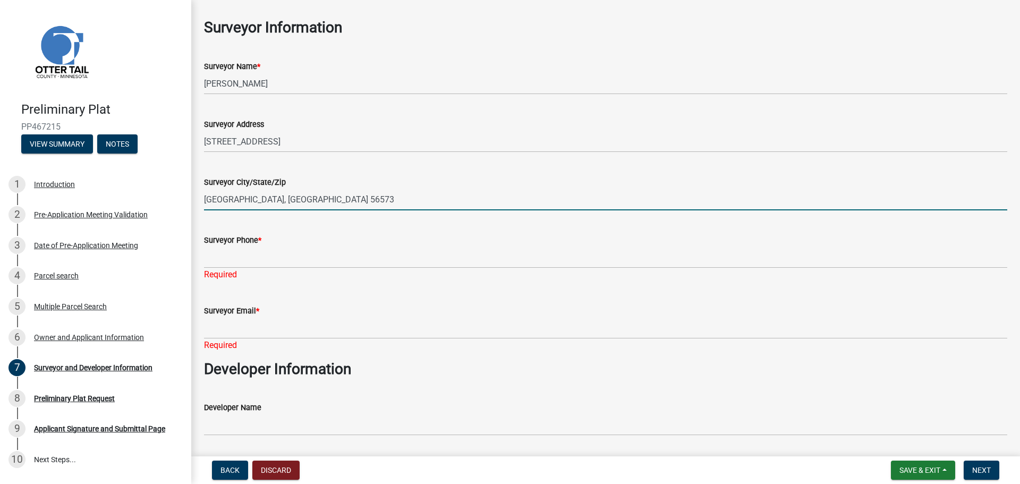
scroll to position [106, 0]
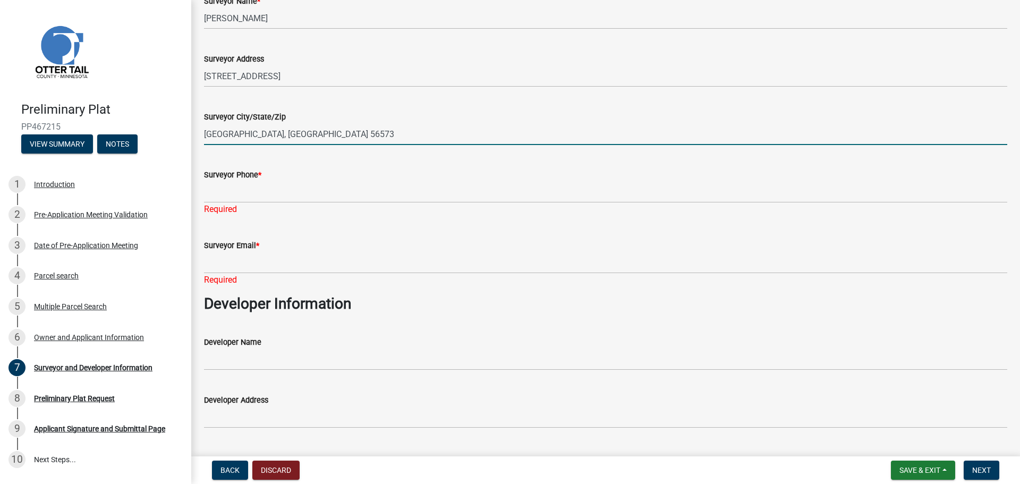
type input "[GEOGRAPHIC_DATA], [GEOGRAPHIC_DATA] 56573"
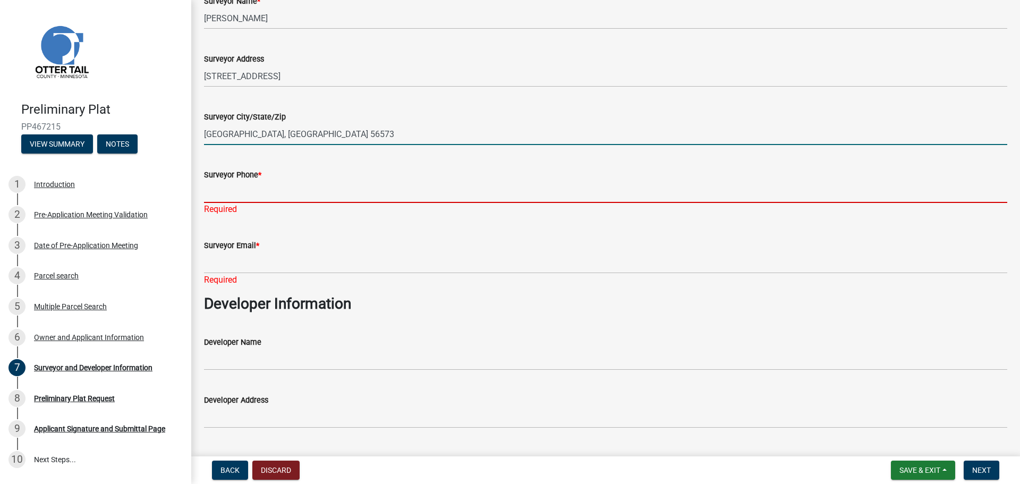
click at [267, 188] on input "Surveyor Phone *" at bounding box center [606, 192] width 804 height 22
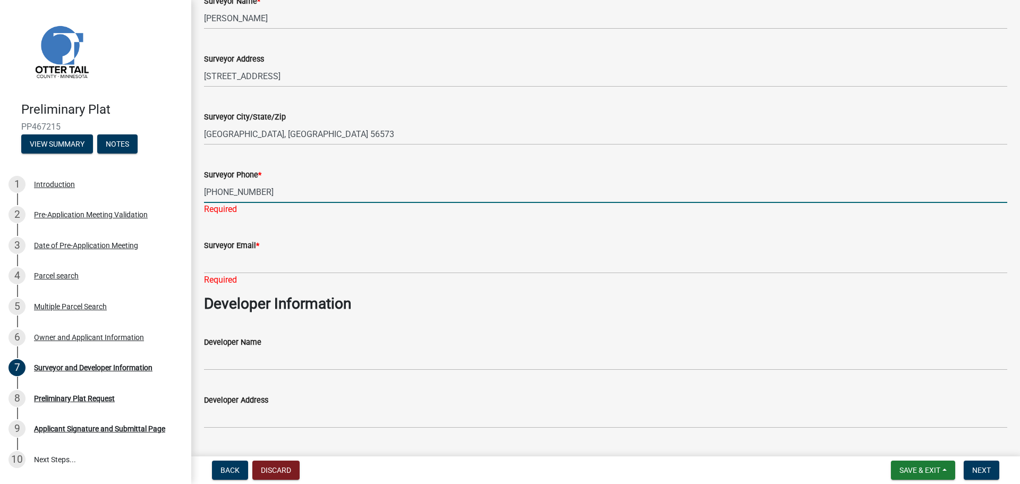
type input "[PHONE_NUMBER]"
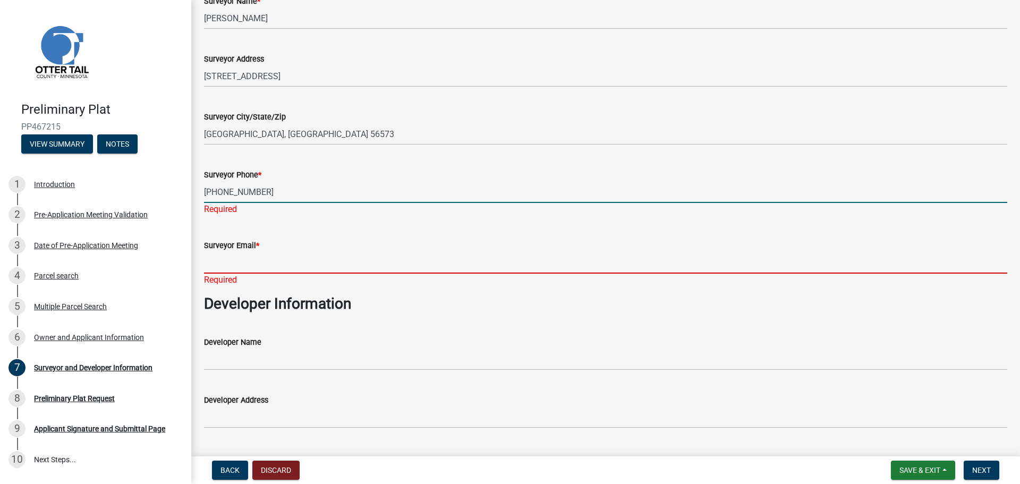
click at [246, 260] on div "Surveyor Email * Required" at bounding box center [606, 255] width 804 height 62
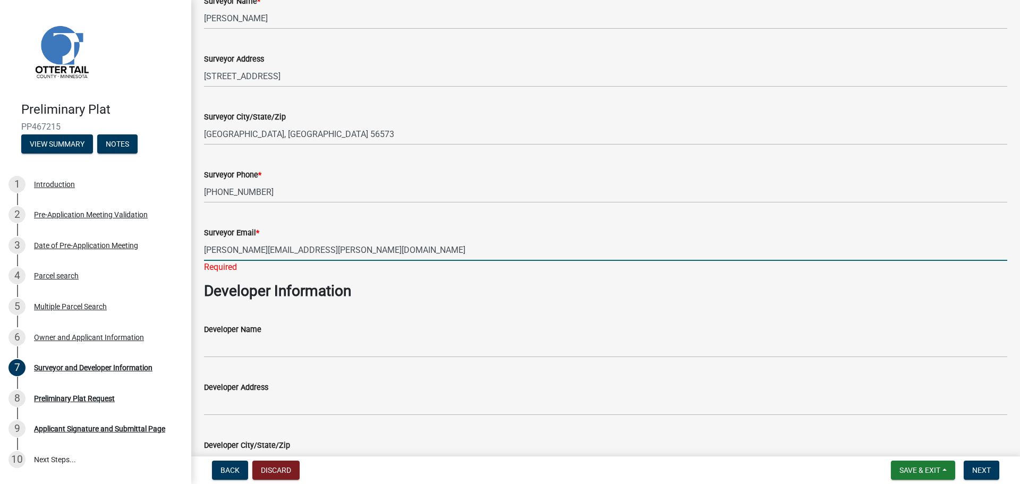
type input "[PERSON_NAME][EMAIL_ADDRESS][PERSON_NAME][DOMAIN_NAME]"
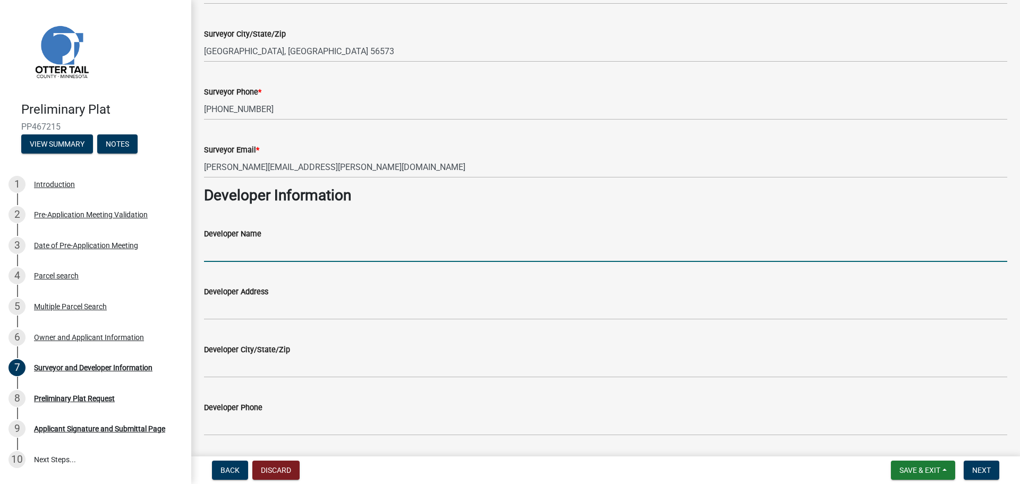
scroll to position [213, 0]
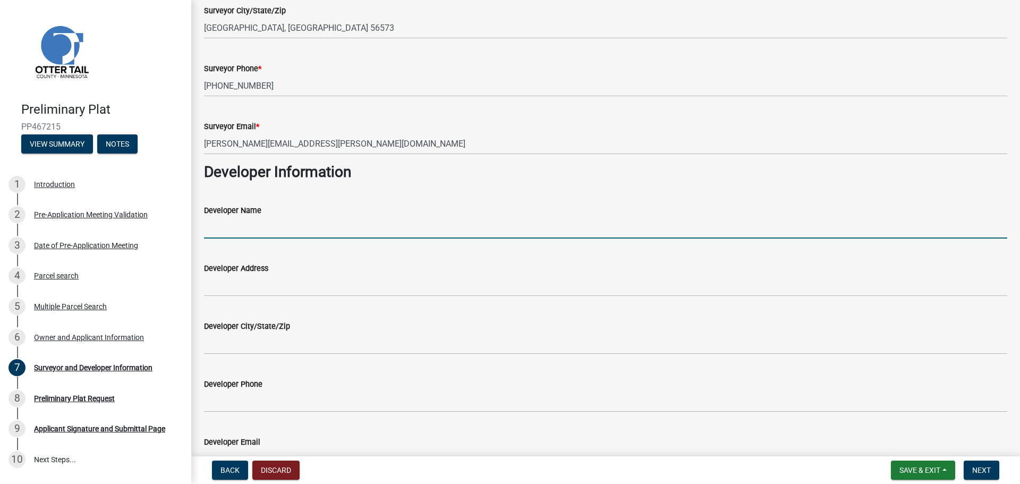
click at [274, 222] on input "Developer Name" at bounding box center [606, 228] width 804 height 22
type input "[PERSON_NAME] and [PERSON_NAME]"
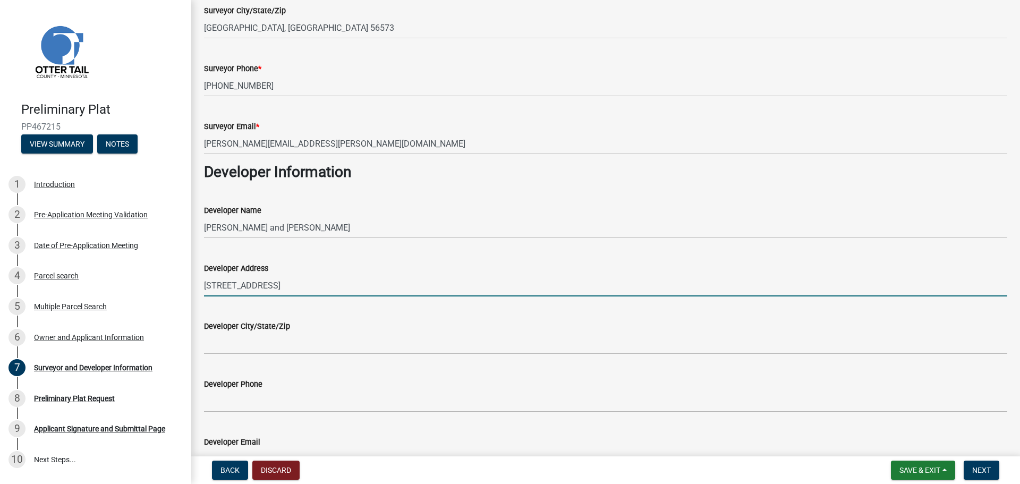
type input "[STREET_ADDRESS]"
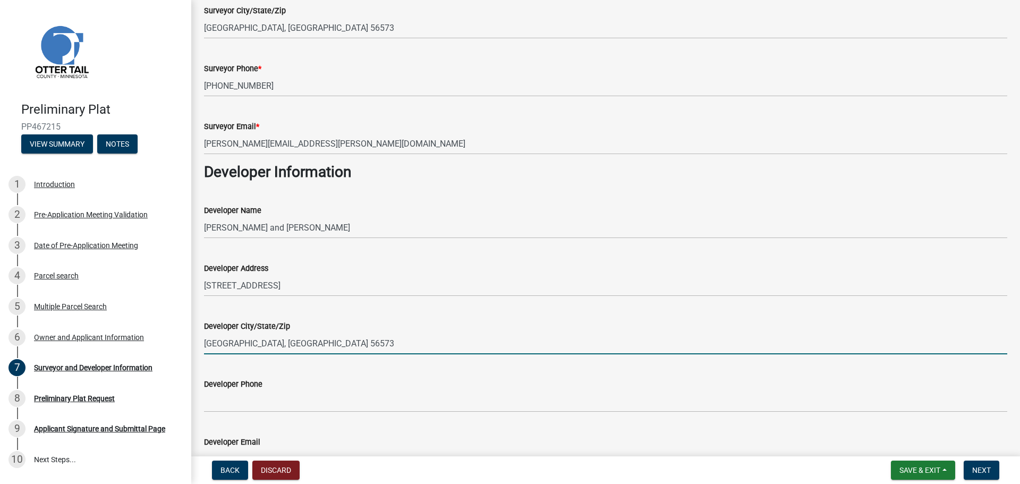
type input "[GEOGRAPHIC_DATA], [GEOGRAPHIC_DATA] 56573"
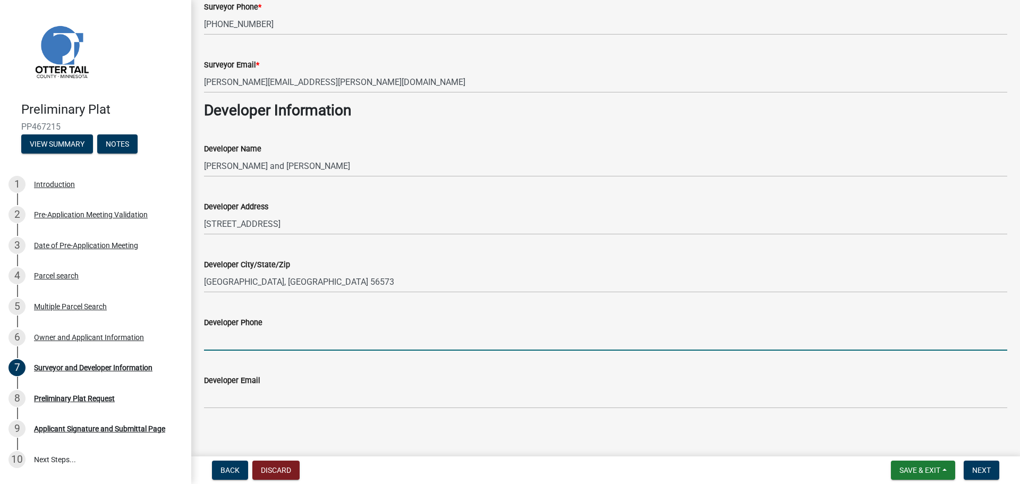
scroll to position [281, 0]
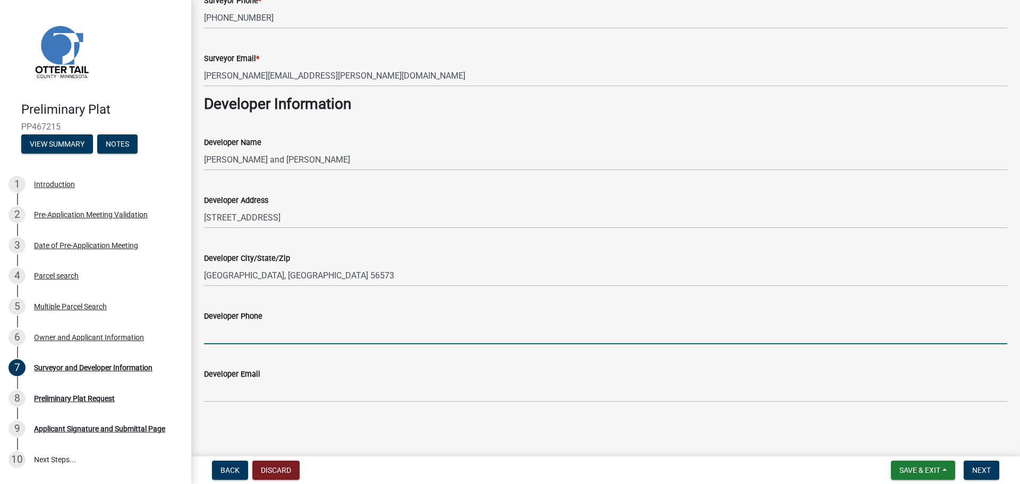
click at [275, 330] on input "Developer Phone" at bounding box center [606, 334] width 804 height 22
type input "[PHONE_NUMBER]"
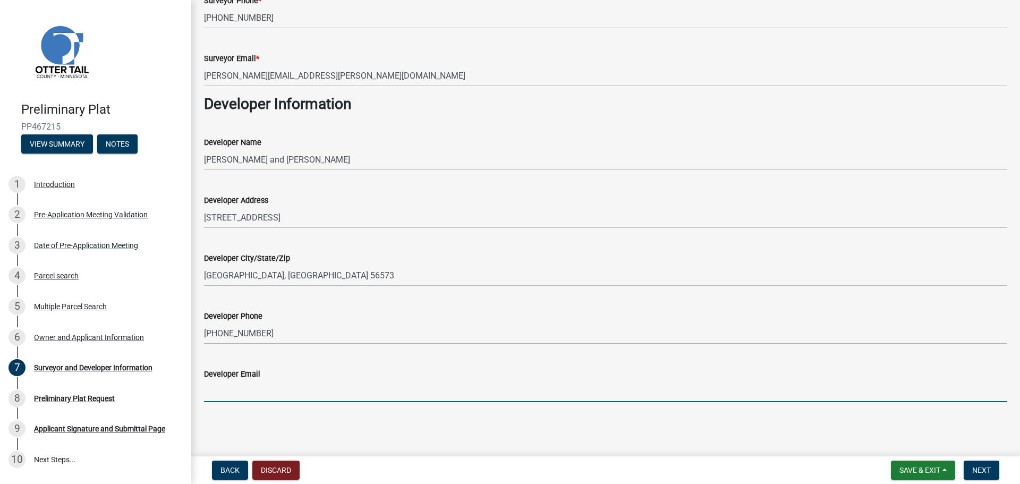
click at [291, 390] on input "Developer Email" at bounding box center [606, 392] width 804 height 22
type input "[PERSON_NAME][EMAIL_ADDRESS][PERSON_NAME][PERSON_NAME][DOMAIN_NAME]"
click at [988, 467] on span "Next" at bounding box center [982, 470] width 19 height 9
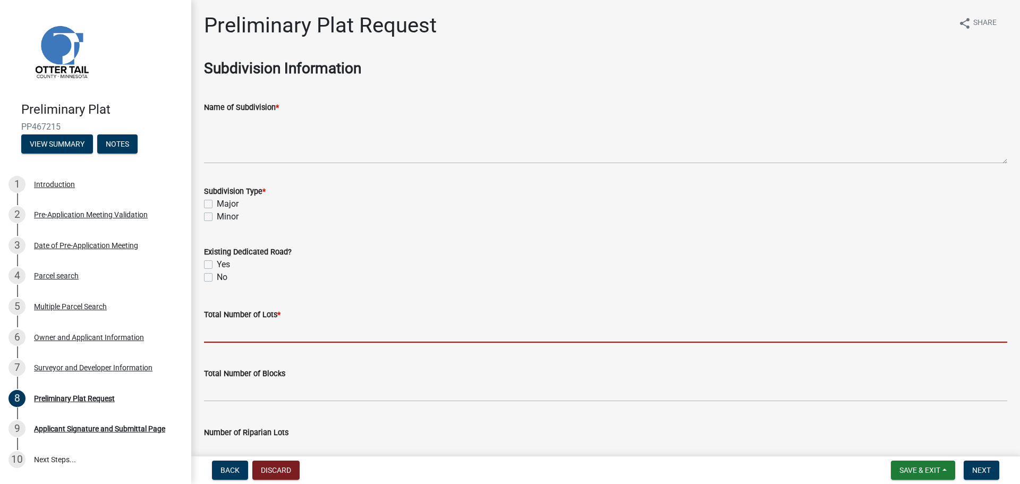
click at [235, 332] on input "text" at bounding box center [606, 332] width 804 height 22
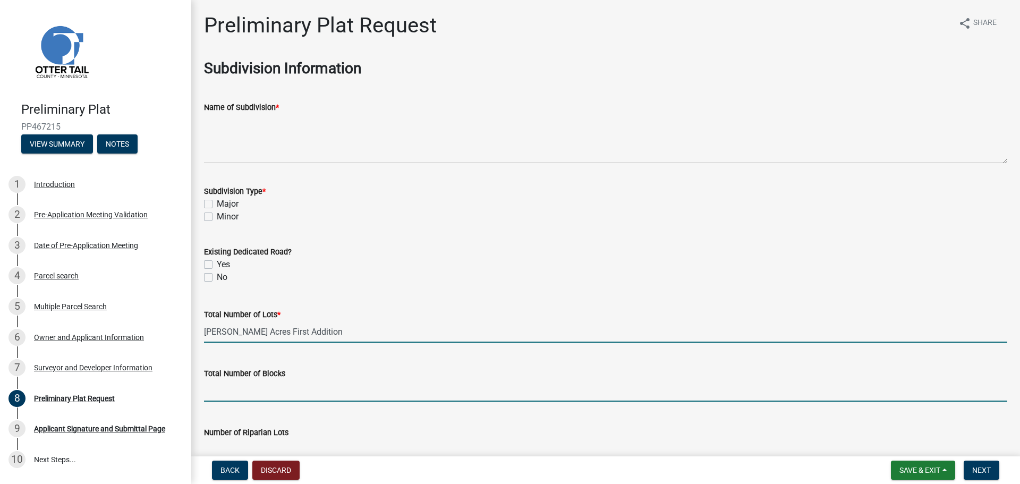
type input "0"
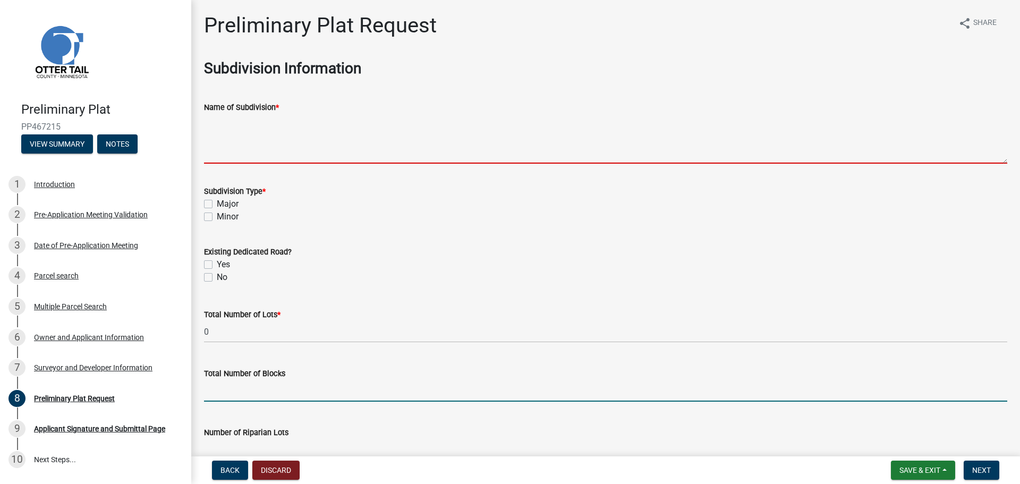
click at [257, 155] on textarea "Name of Subdivision *" at bounding box center [606, 139] width 804 height 50
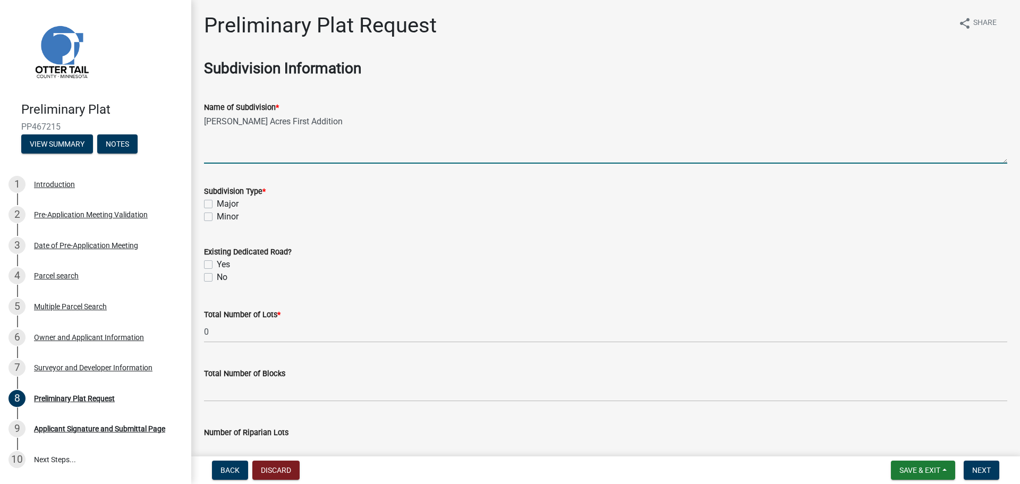
type textarea "[PERSON_NAME] Acres First Addition"
click at [217, 204] on label "Major" at bounding box center [228, 204] width 22 height 13
click at [217, 204] on input "Major" at bounding box center [220, 201] width 7 height 7
checkbox input "true"
checkbox input "false"
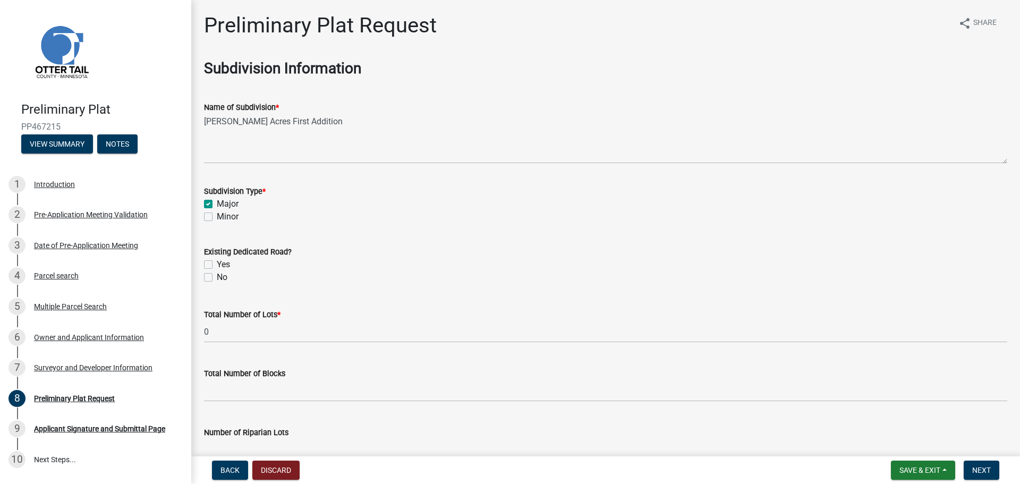
scroll to position [53, 0]
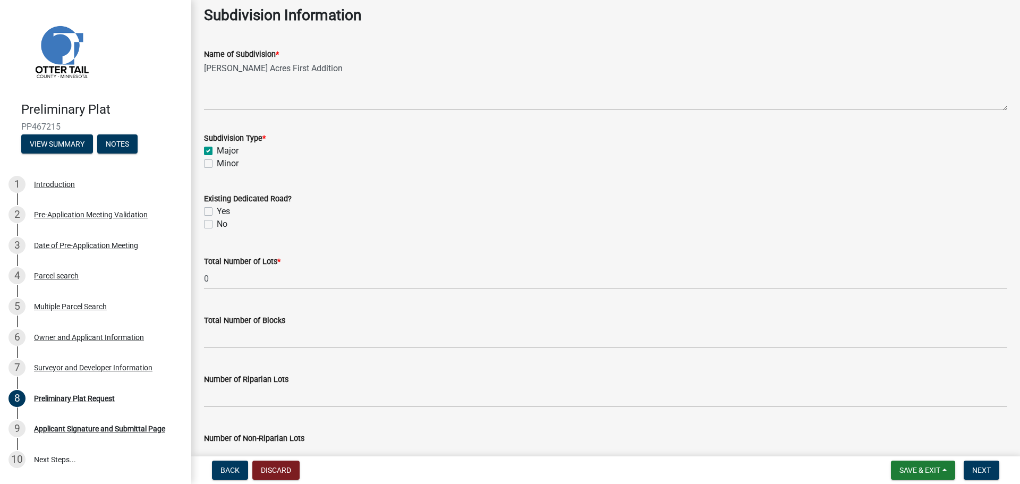
click at [217, 223] on label "No" at bounding box center [222, 224] width 11 height 13
click at [217, 223] on input "No" at bounding box center [220, 221] width 7 height 7
checkbox input "true"
checkbox input "false"
checkbox input "true"
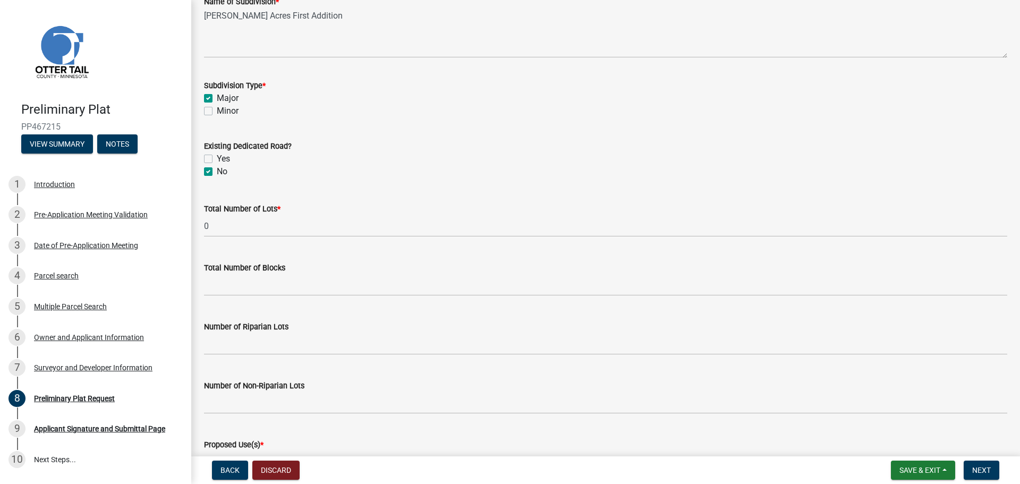
scroll to position [106, 0]
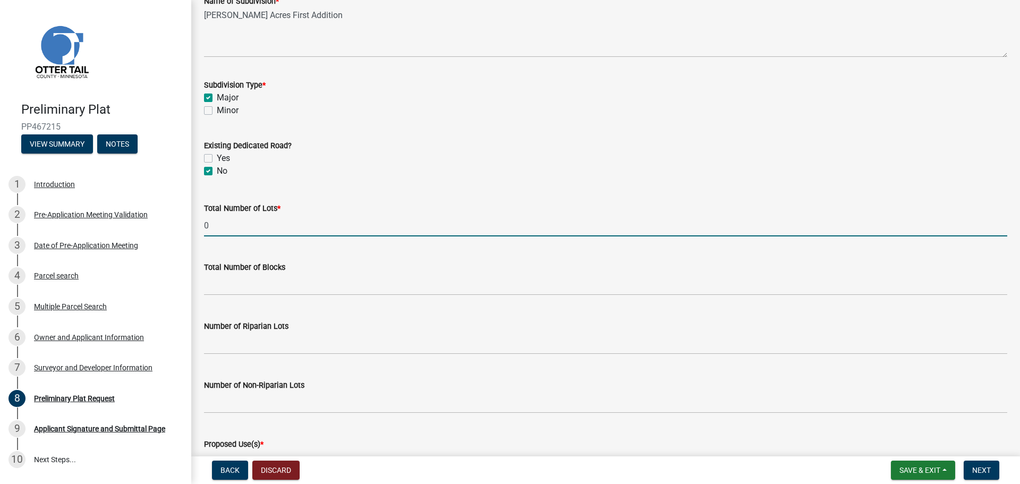
click at [232, 225] on input "0" at bounding box center [606, 226] width 804 height 22
type input "20"
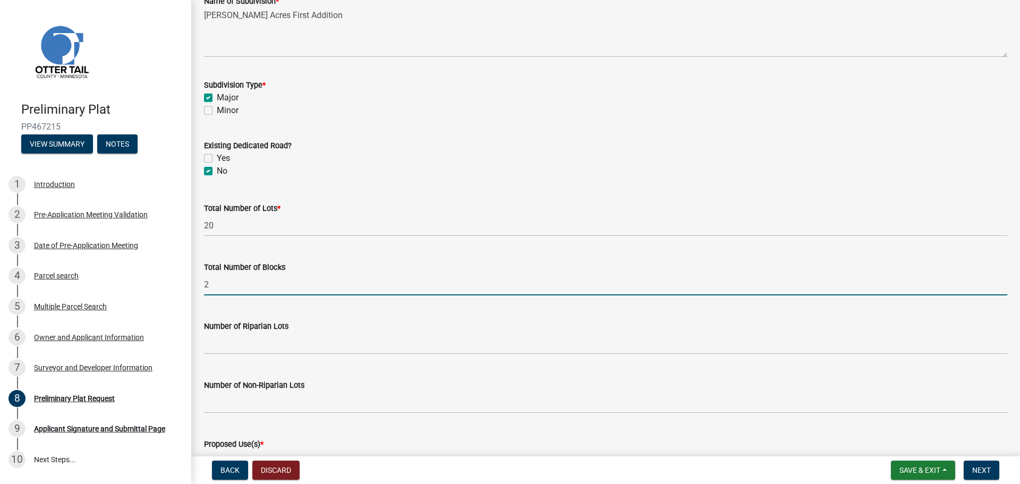
type input "2"
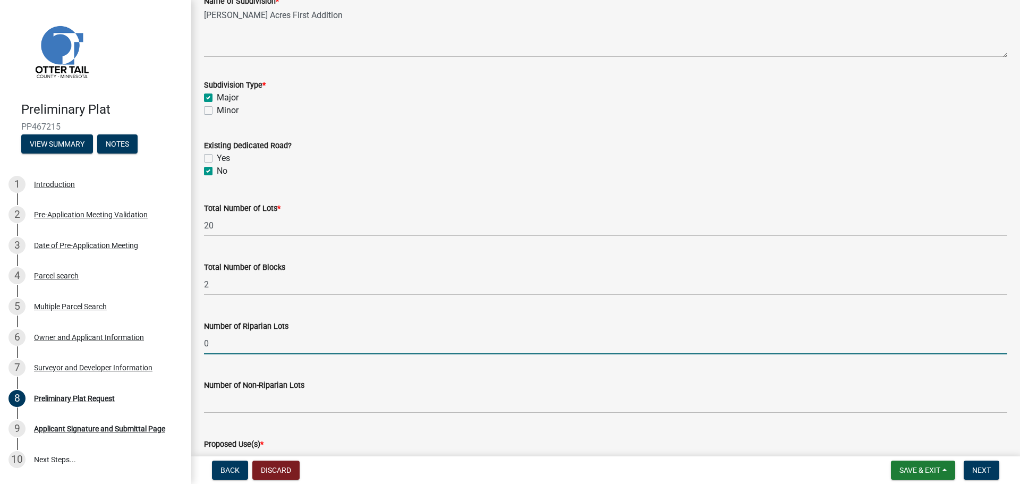
type input "0"
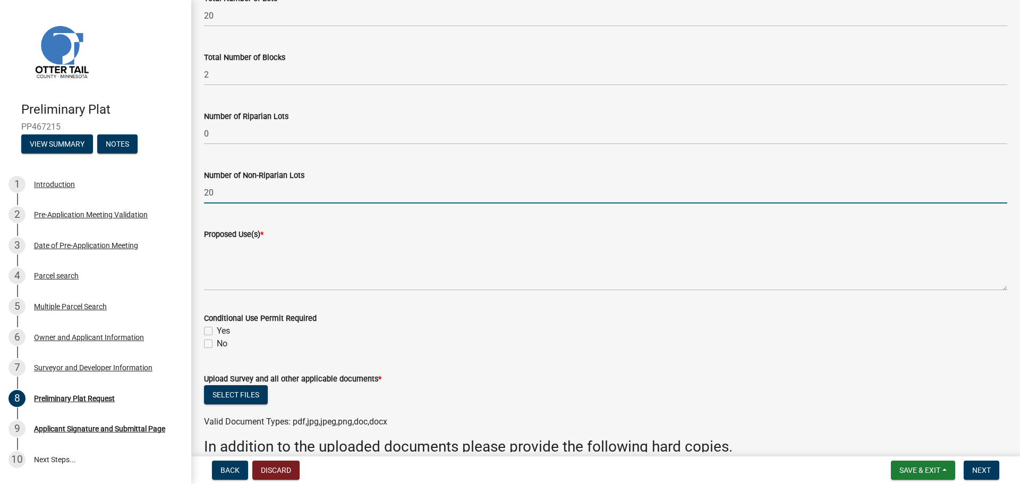
scroll to position [319, 0]
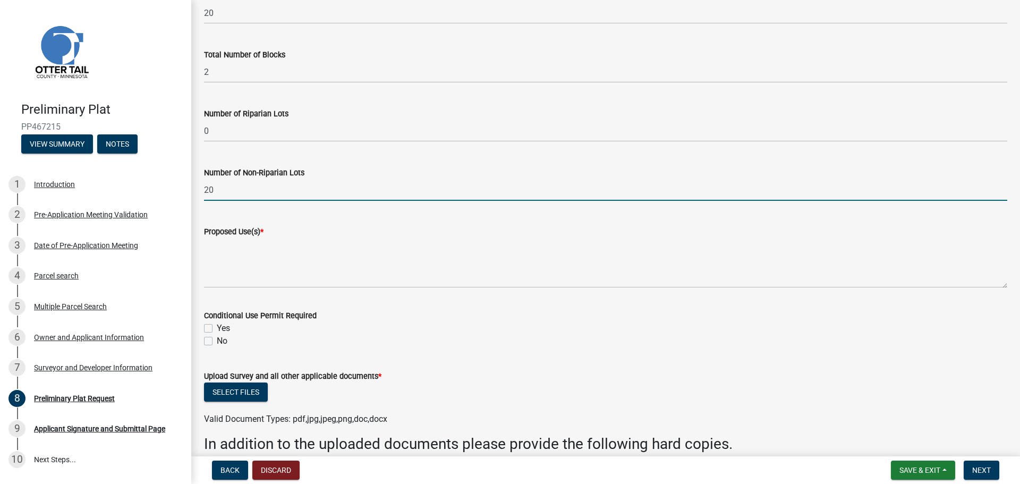
type input "20"
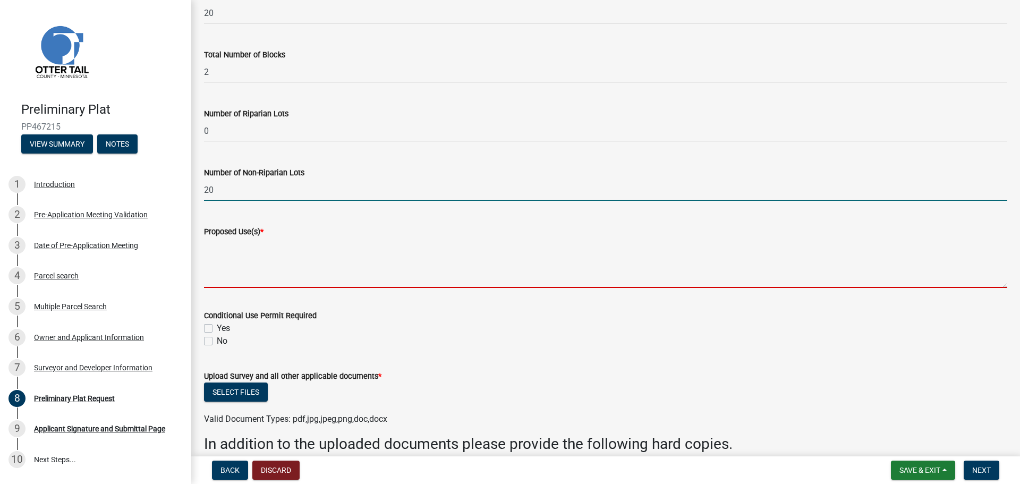
click at [246, 269] on textarea "Proposed Use(s) *" at bounding box center [606, 263] width 804 height 50
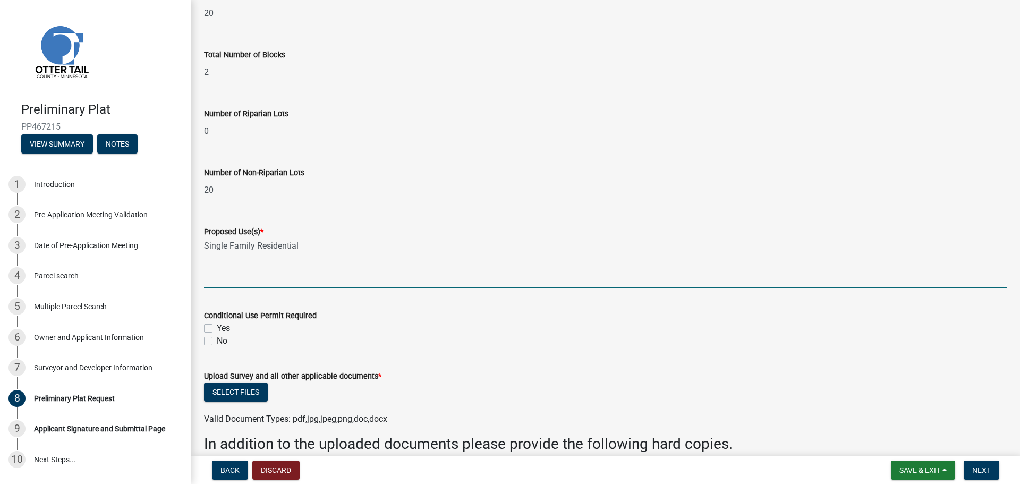
drag, startPoint x: 303, startPoint y: 248, endPoint x: 258, endPoint y: 247, distance: 45.2
click at [258, 247] on textarea "Single Family Residential" at bounding box center [606, 263] width 804 height 50
type textarea "Single Family Residential"
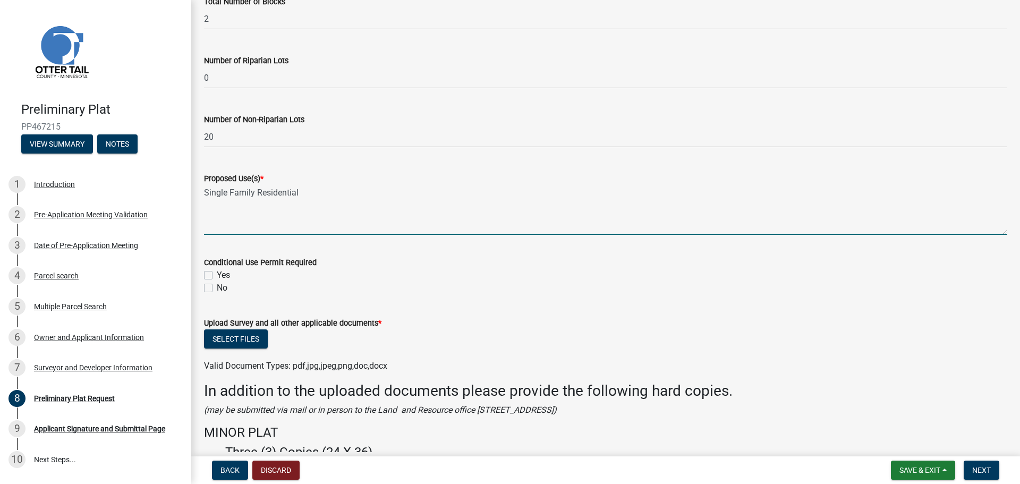
click at [217, 288] on label "No" at bounding box center [222, 288] width 11 height 13
click at [217, 288] on input "No" at bounding box center [220, 285] width 7 height 7
checkbox input "true"
checkbox input "false"
checkbox input "true"
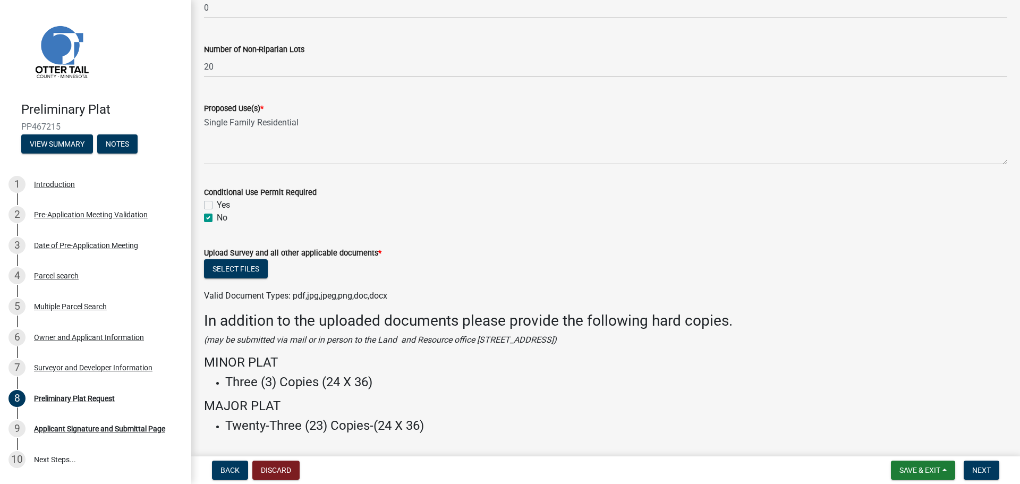
scroll to position [473, 0]
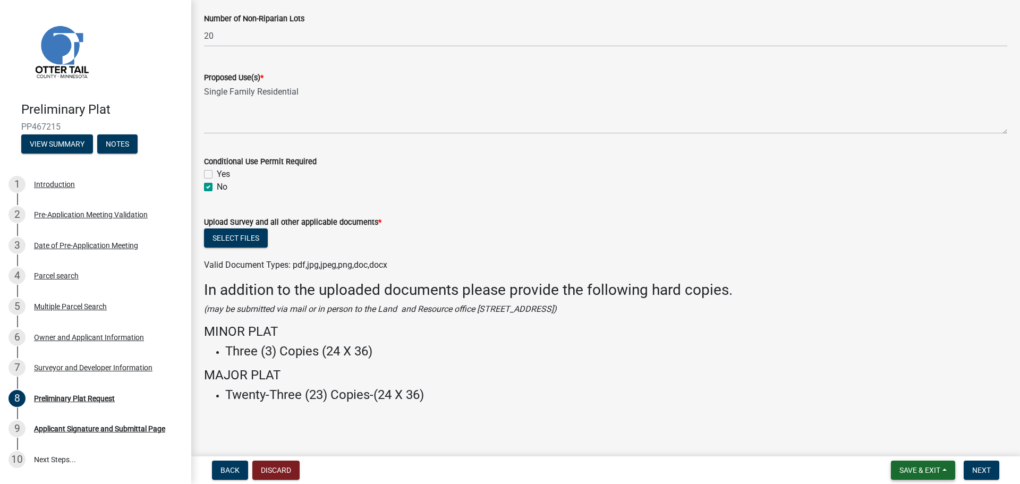
click at [909, 471] on span "Save & Exit" at bounding box center [920, 470] width 41 height 9
click at [900, 442] on button "Save & Exit" at bounding box center [913, 443] width 85 height 26
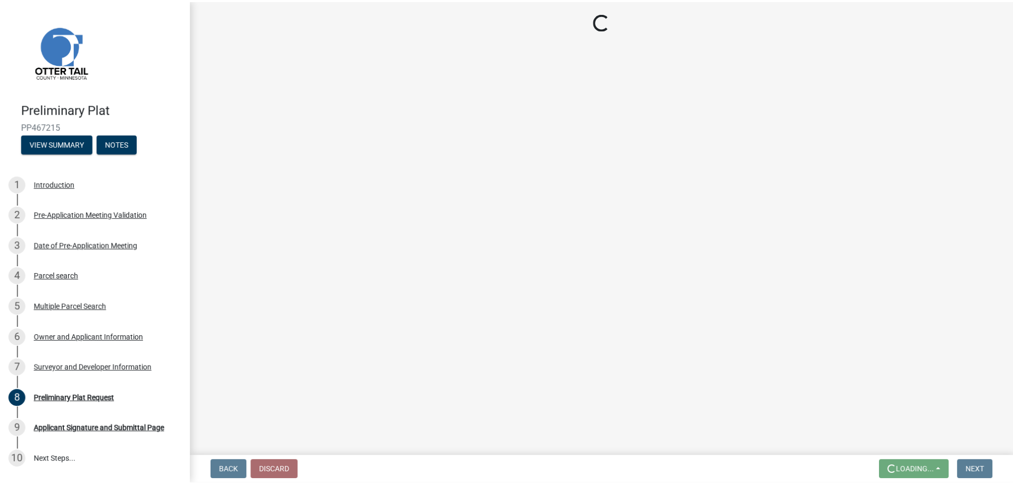
scroll to position [0, 0]
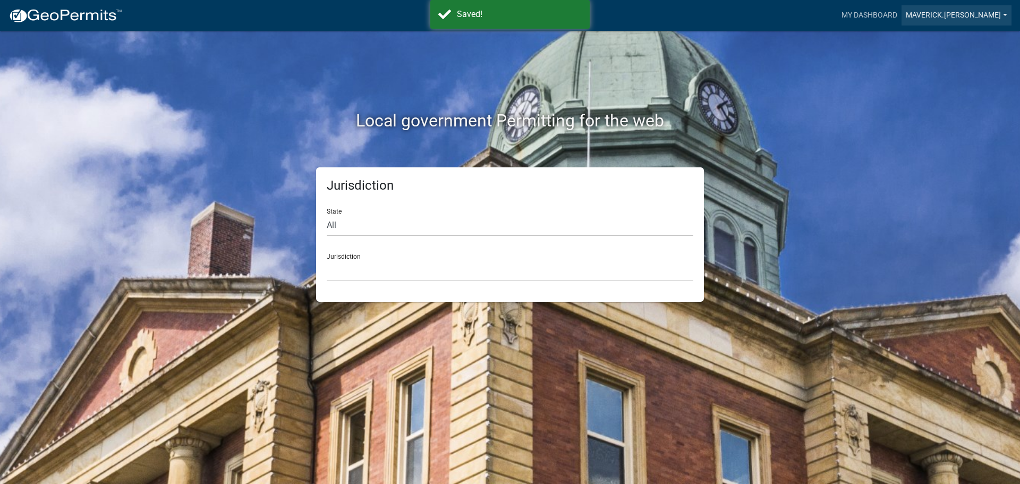
click at [955, 13] on link "Maverick.[PERSON_NAME]" at bounding box center [957, 15] width 110 height 20
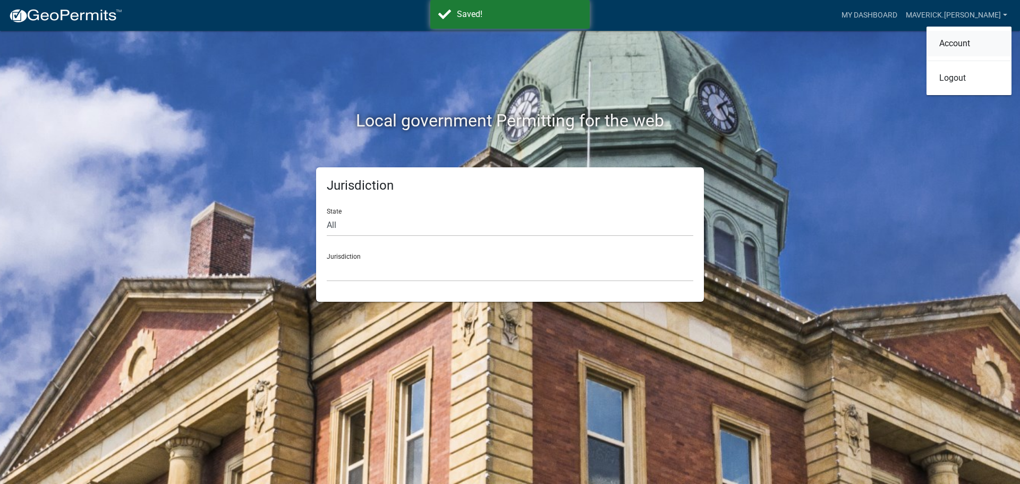
click at [953, 39] on link "Account" at bounding box center [969, 44] width 85 height 26
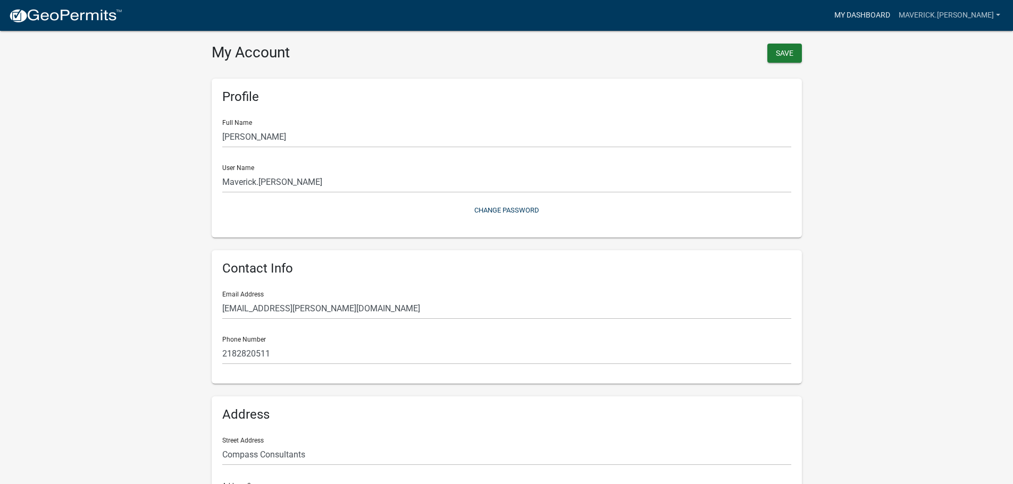
click at [887, 13] on link "My Dashboard" at bounding box center [862, 15] width 64 height 20
